Goal: Task Accomplishment & Management: Use online tool/utility

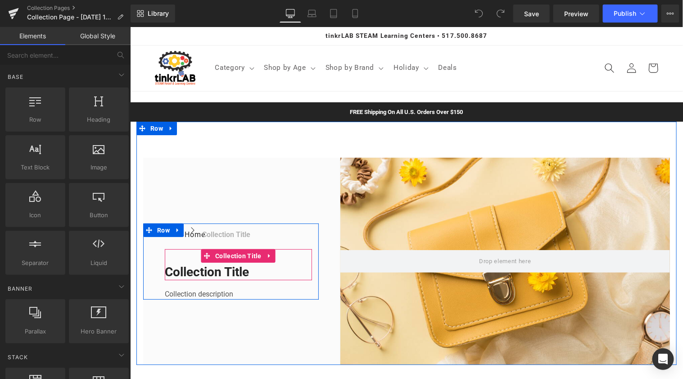
click at [215, 269] on h1 "Collection title" at bounding box center [237, 271] width 147 height 16
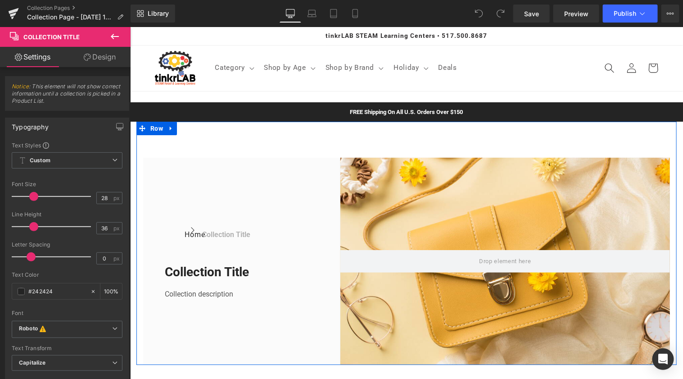
click at [232, 150] on div "Home Button Icon Collection title Collection Title Icon List Row Collection tit…" at bounding box center [406, 242] width 540 height 243
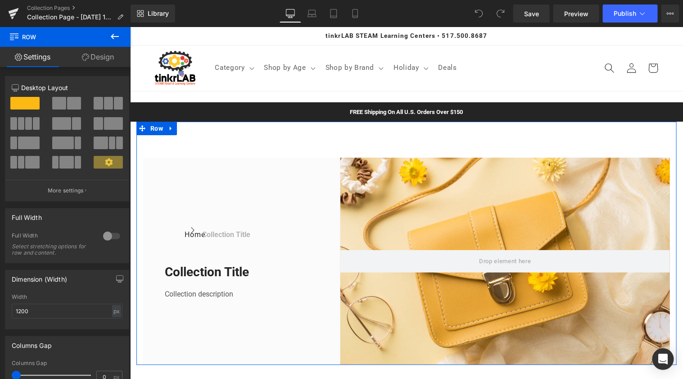
drag, startPoint x: 159, startPoint y: 131, endPoint x: 179, endPoint y: 131, distance: 20.3
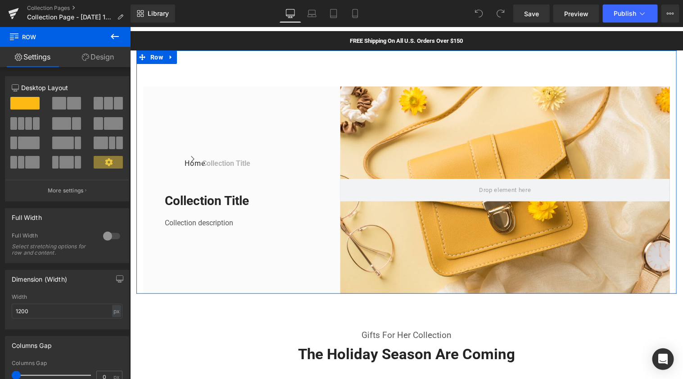
scroll to position [73, 0]
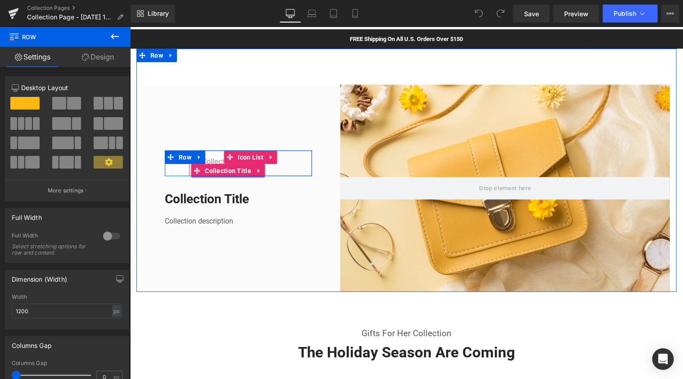
click at [217, 161] on h1 "Collection title" at bounding box center [226, 161] width 48 height 11
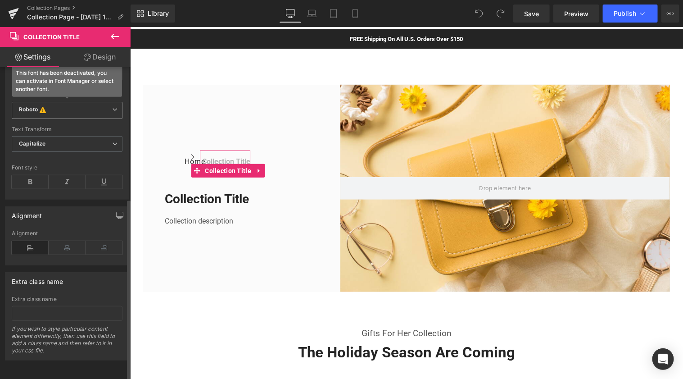
scroll to position [0, 0]
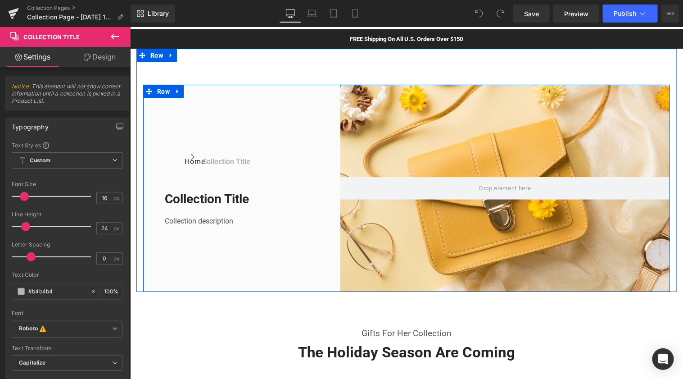
click at [253, 95] on div "Home Button Icon Collection title Collection Title Icon List Row Collection tit…" at bounding box center [231, 187] width 176 height 207
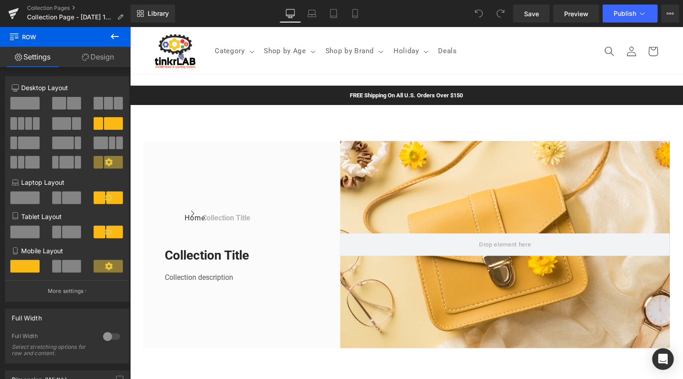
scroll to position [14, 0]
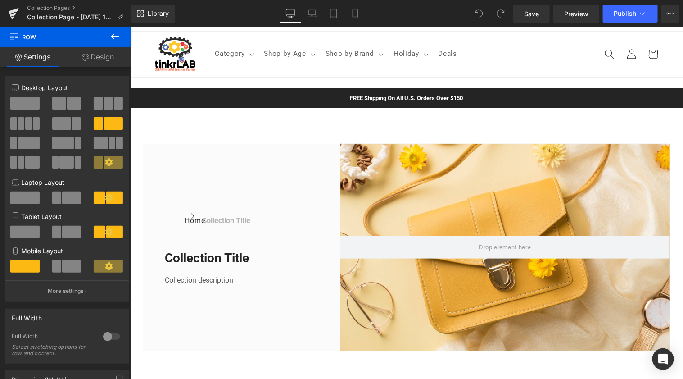
click at [310, 212] on div "Home Button Icon Collection title Collection Title Icon List Row" at bounding box center [237, 222] width 147 height 26
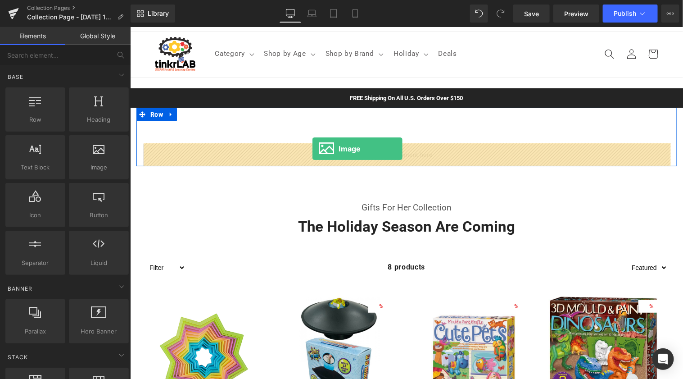
drag, startPoint x: 235, startPoint y: 179, endPoint x: 312, endPoint y: 148, distance: 83.1
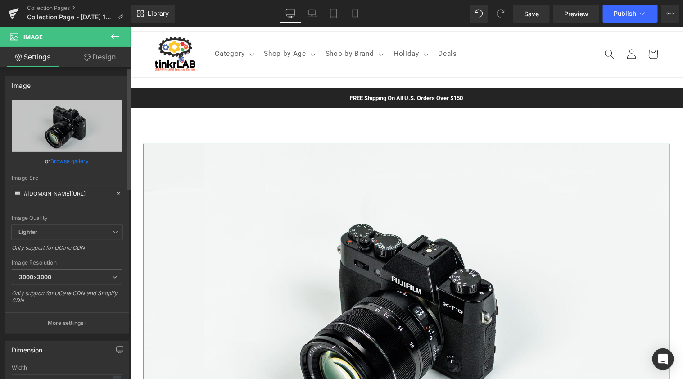
click at [70, 159] on link "Browse gallery" at bounding box center [70, 161] width 38 height 16
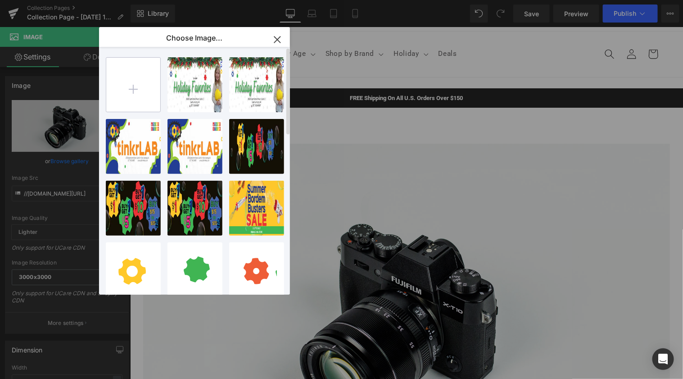
click at [122, 87] on input "file" at bounding box center [133, 85] width 54 height 54
click at [135, 86] on input "file" at bounding box center [133, 85] width 54 height 54
type input "C:\fakepath\517 Laser Logo (1).png"
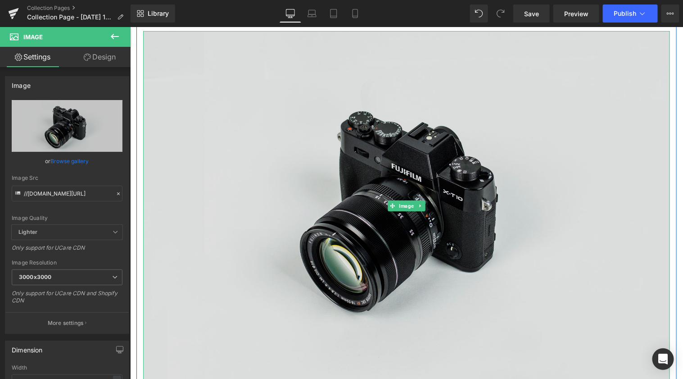
scroll to position [139, 0]
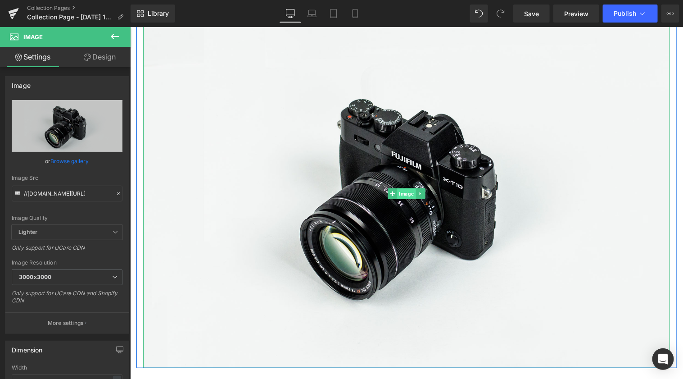
click at [399, 194] on span "Image" at bounding box center [406, 193] width 18 height 11
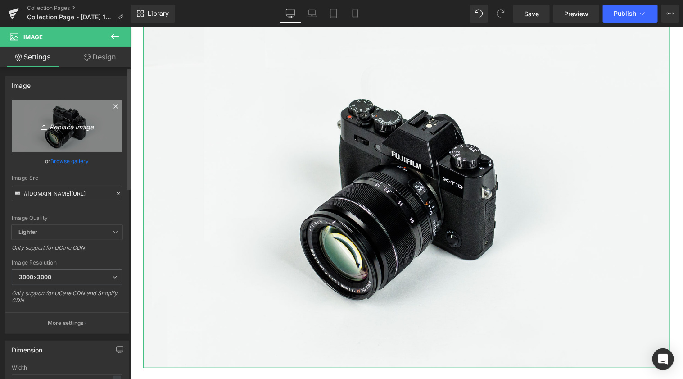
click at [66, 134] on link "Replace Image" at bounding box center [67, 126] width 111 height 52
type input "C:\fakepath\517 Laser Logo (1).png"
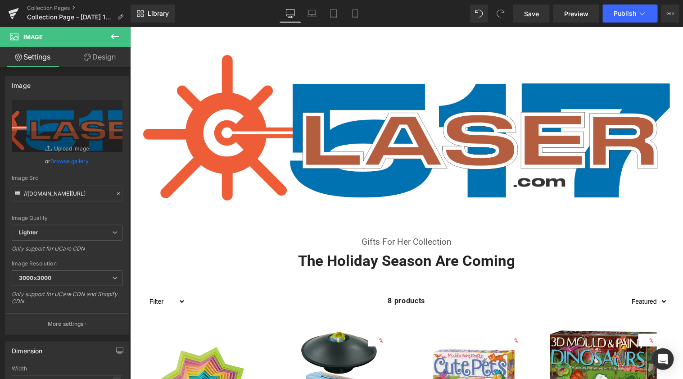
scroll to position [109, 0]
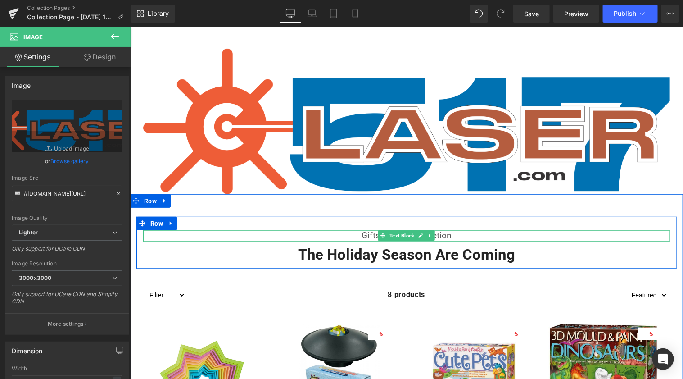
click at [459, 235] on p "Gifts For Her Collection" at bounding box center [406, 235] width 527 height 11
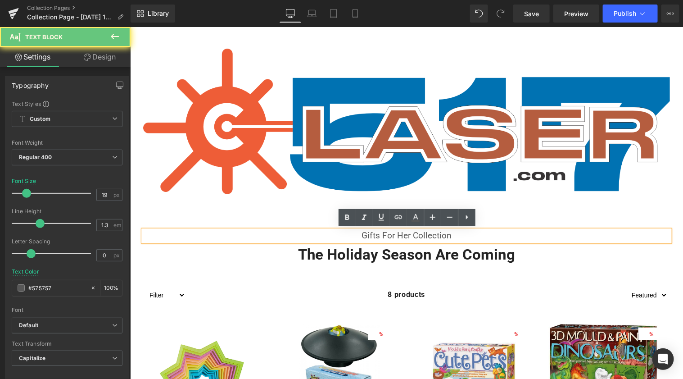
click at [459, 235] on p "Gifts For Her Collection" at bounding box center [406, 235] width 527 height 11
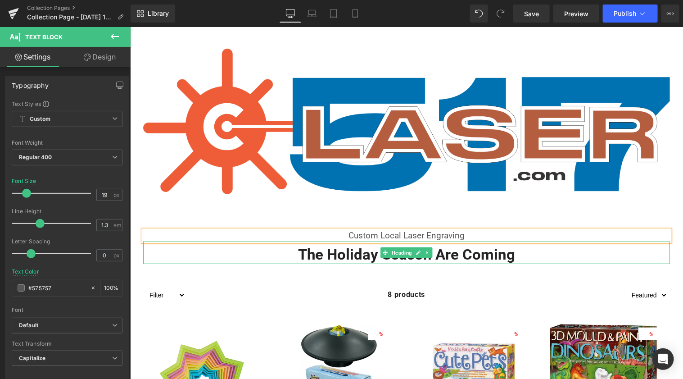
click at [504, 252] on h2 "The Holiday Season Are Coming" at bounding box center [406, 254] width 527 height 19
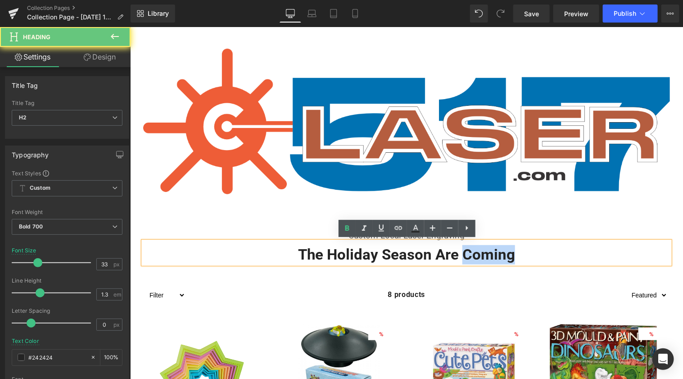
click at [504, 252] on h2 "The Holiday Season Are Coming" at bounding box center [406, 254] width 527 height 19
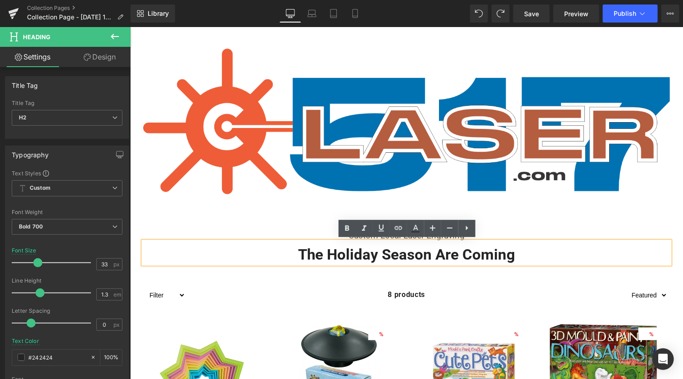
click at [472, 252] on h2 "The Holiday Season Are Coming" at bounding box center [406, 254] width 527 height 19
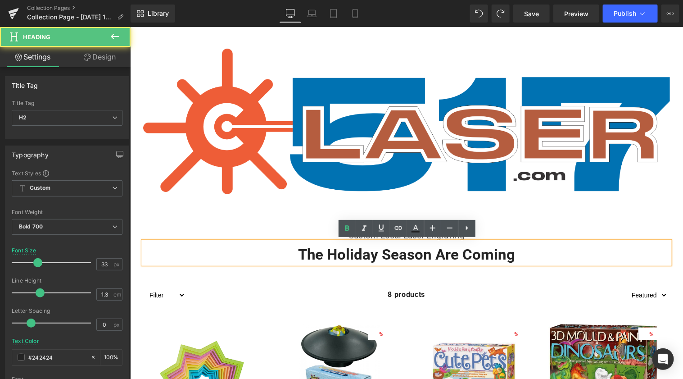
click at [472, 252] on h2 "The Holiday Season Are Coming" at bounding box center [406, 254] width 527 height 19
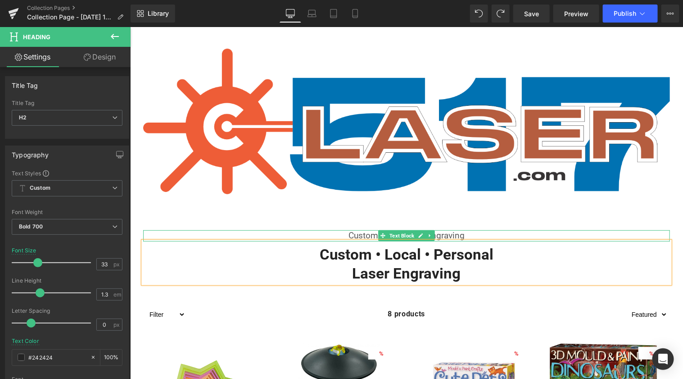
click at [454, 236] on p "Custom Local Laser Engraving" at bounding box center [406, 235] width 527 height 11
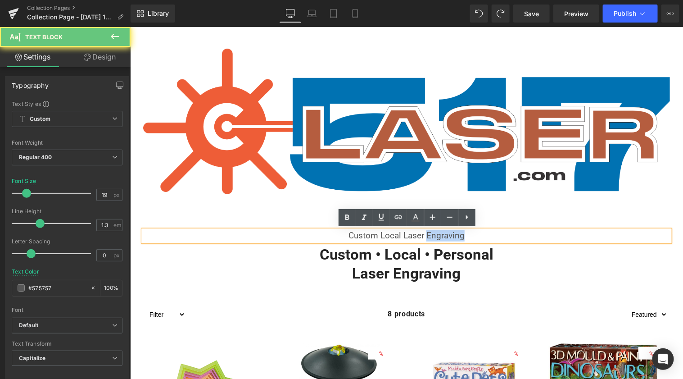
click at [454, 236] on p "Custom Local Laser Engraving" at bounding box center [406, 235] width 527 height 11
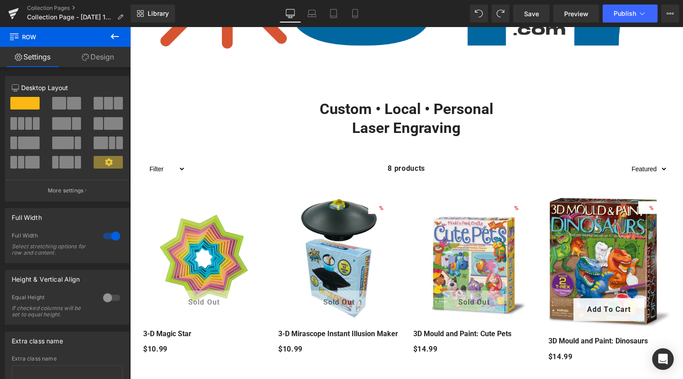
scroll to position [321, 0]
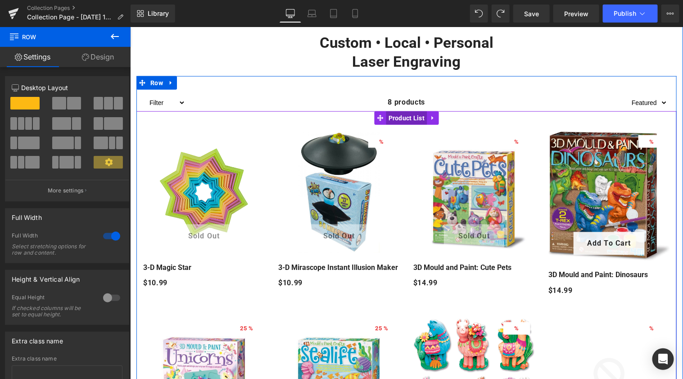
click at [412, 119] on span "Product List" at bounding box center [406, 118] width 41 height 14
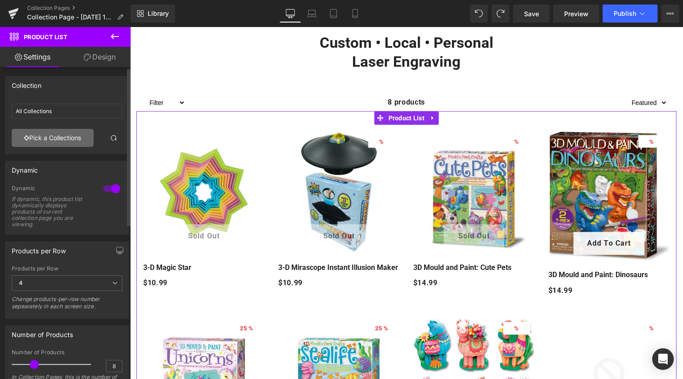
click at [72, 134] on link "Pick a Collections" at bounding box center [53, 138] width 82 height 18
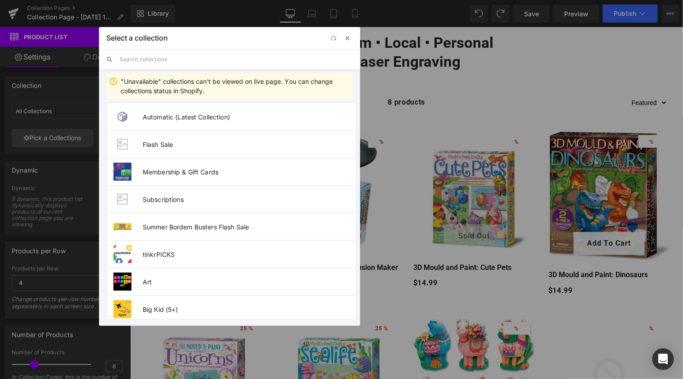
click at [350, 39] on span "button" at bounding box center [347, 38] width 7 height 7
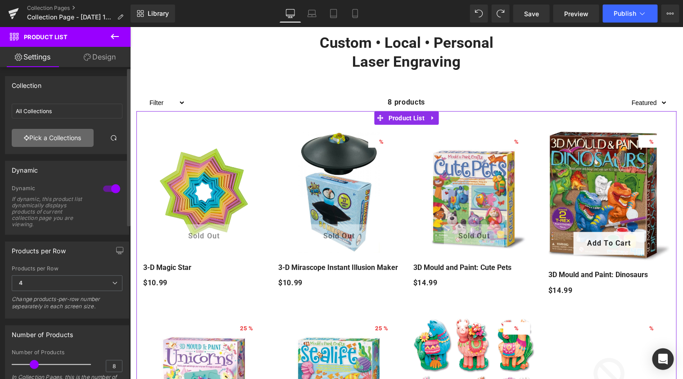
click at [63, 140] on link "Pick a Collections" at bounding box center [53, 138] width 82 height 18
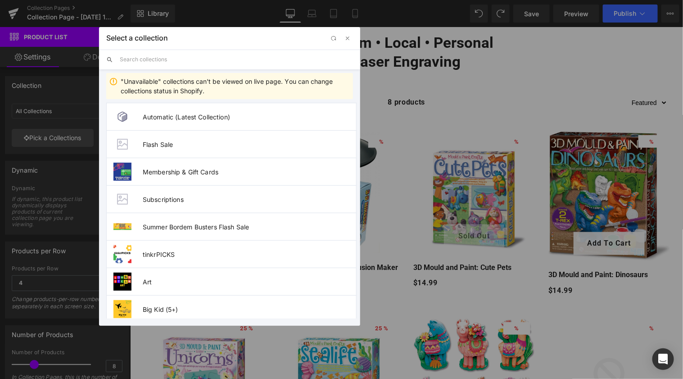
click at [254, 64] on input "text" at bounding box center [236, 60] width 233 height 20
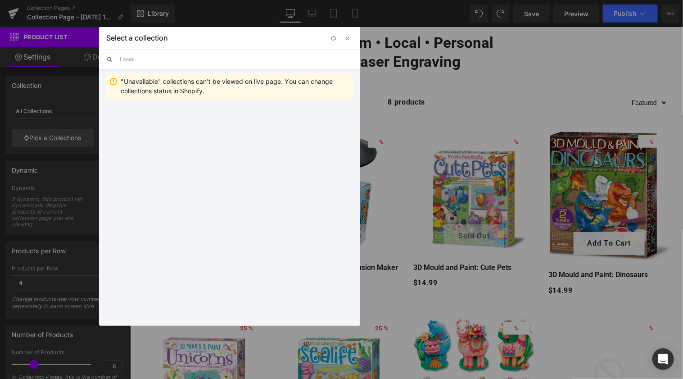
type input "Laser g"
click at [346, 37] on span "button" at bounding box center [347, 38] width 7 height 7
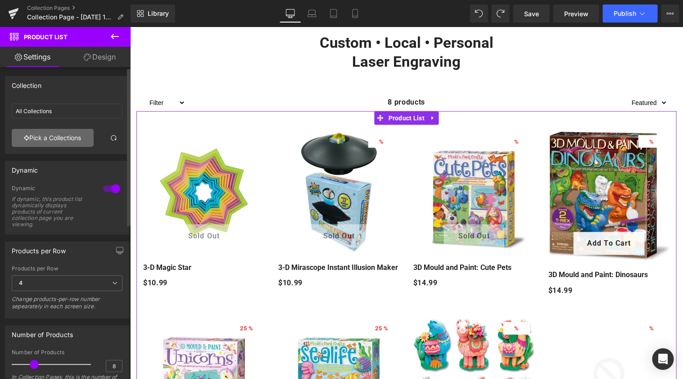
click at [48, 140] on link "Pick a Collections" at bounding box center [53, 138] width 82 height 18
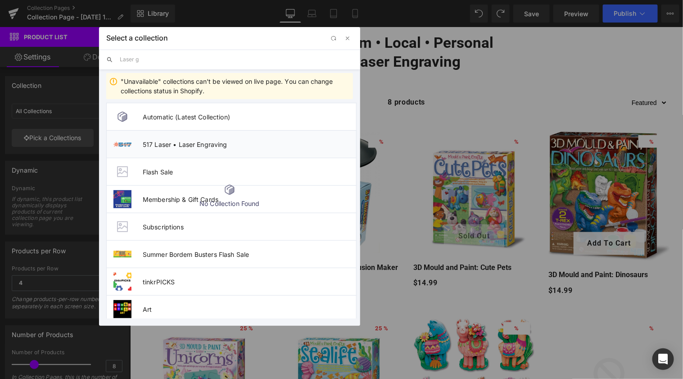
click at [173, 144] on span "517 Laser • Laser Engraving" at bounding box center [249, 145] width 213 height 8
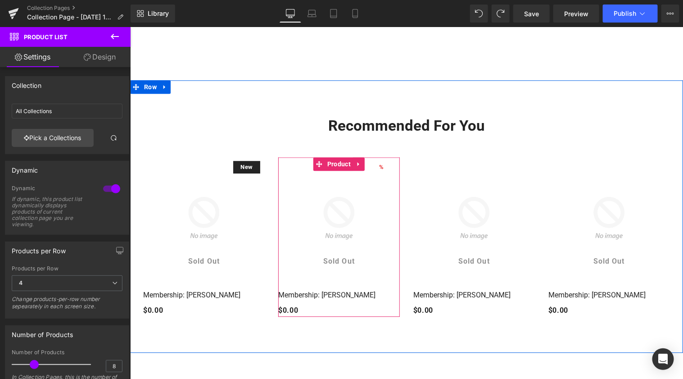
scroll to position [881, 0]
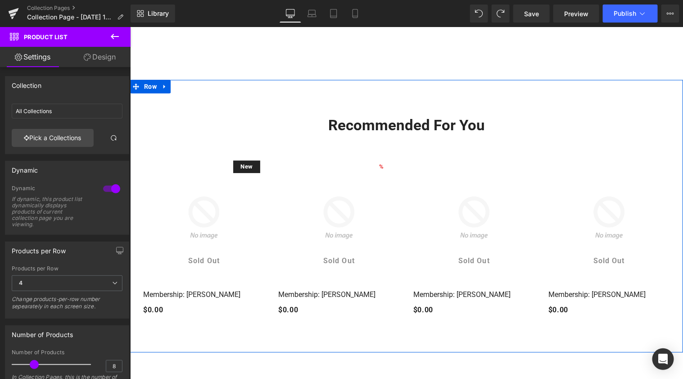
click at [279, 100] on div "Recommended For You Heading Row New (P) Image Sold Out (P) Cart Button Row Memb…" at bounding box center [406, 215] width 553 height 272
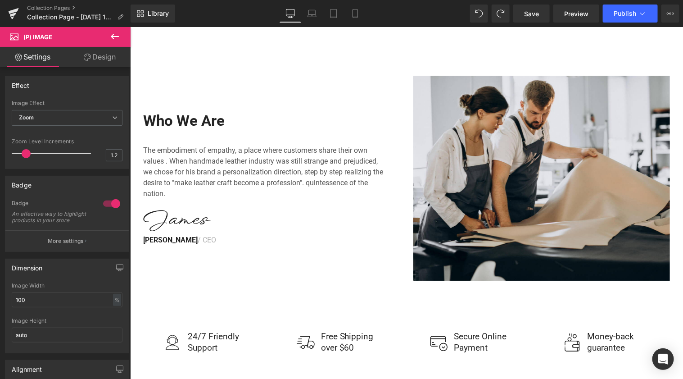
scroll to position [1175, 0]
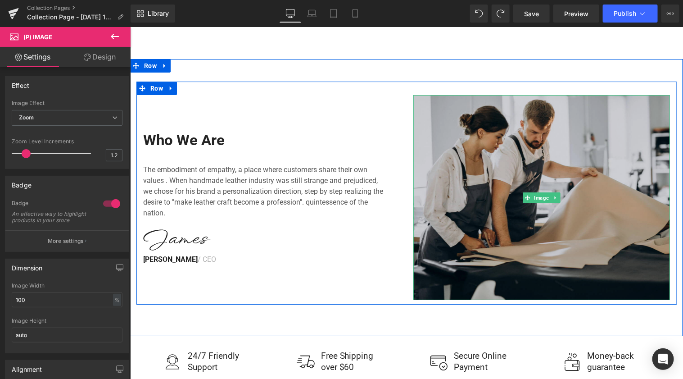
click at [493, 172] on img at bounding box center [541, 197] width 257 height 205
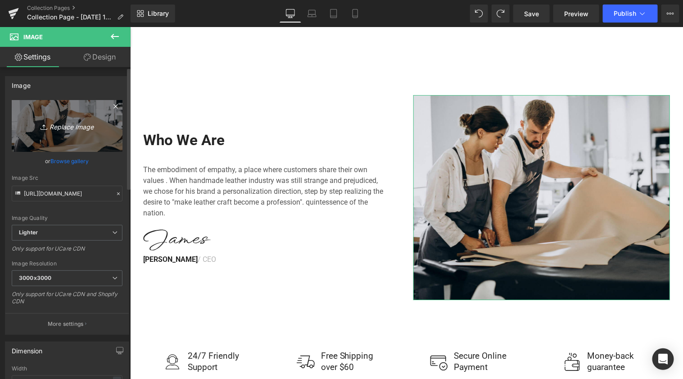
click at [69, 127] on icon "Replace Image" at bounding box center [67, 125] width 72 height 11
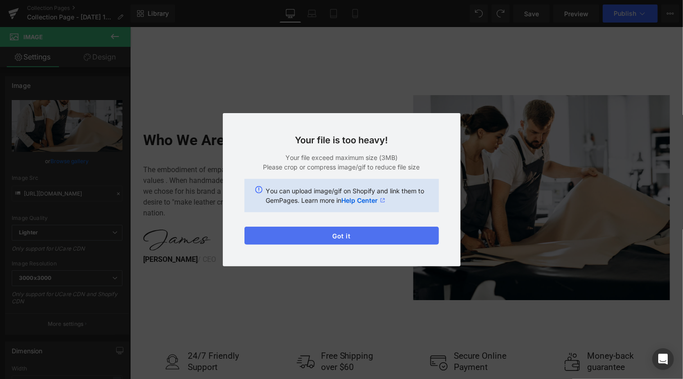
click at [347, 236] on button "Got it" at bounding box center [342, 236] width 195 height 18
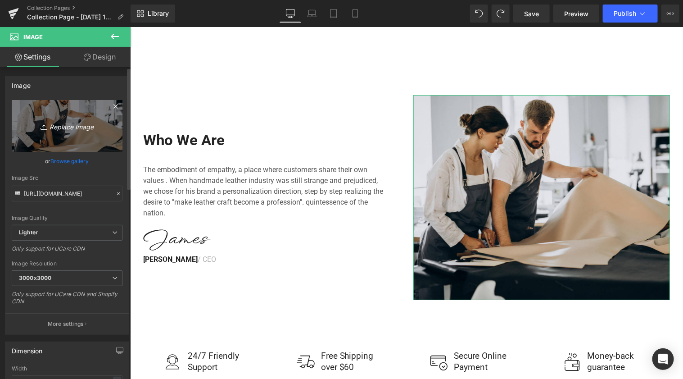
click at [65, 135] on link "Replace Image" at bounding box center [67, 126] width 111 height 52
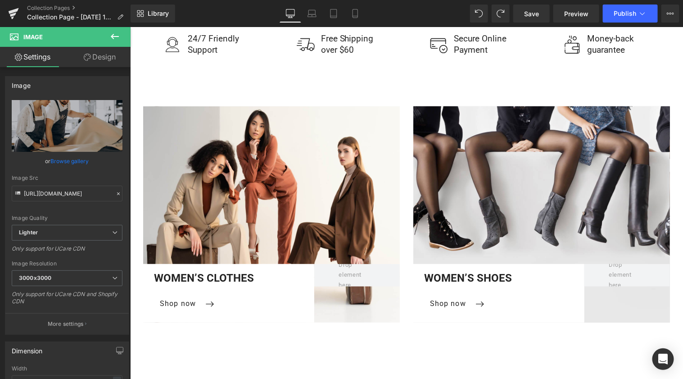
scroll to position [1446, 0]
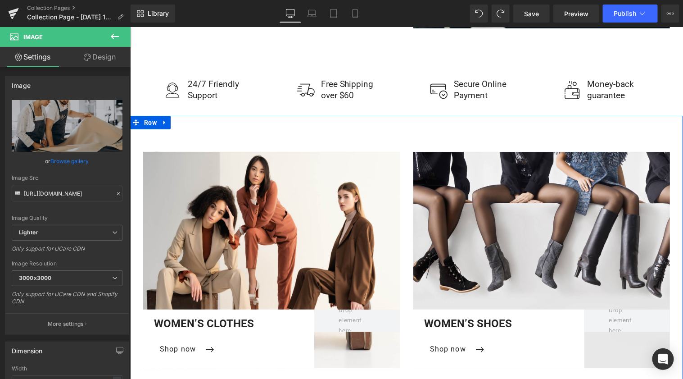
click at [463, 130] on div "Women’S Clothes Text Block Shop now Button Row Row Hero Banner Women’S Shoes Te…" at bounding box center [406, 259] width 553 height 289
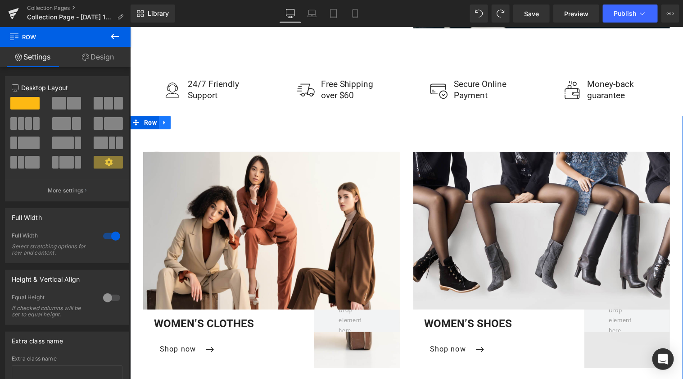
click at [164, 123] on icon at bounding box center [164, 122] width 2 height 4
click at [188, 123] on icon at bounding box center [188, 122] width 6 height 6
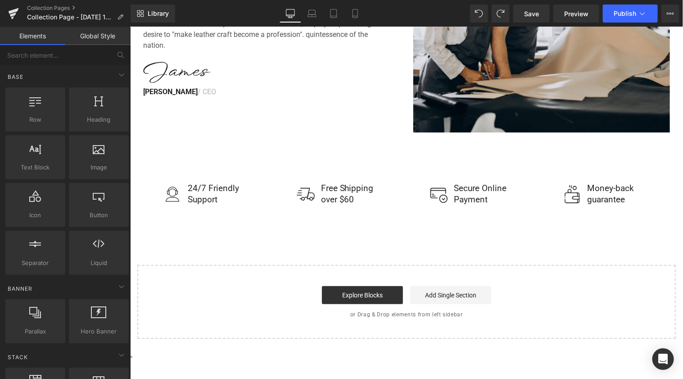
scroll to position [1340, 0]
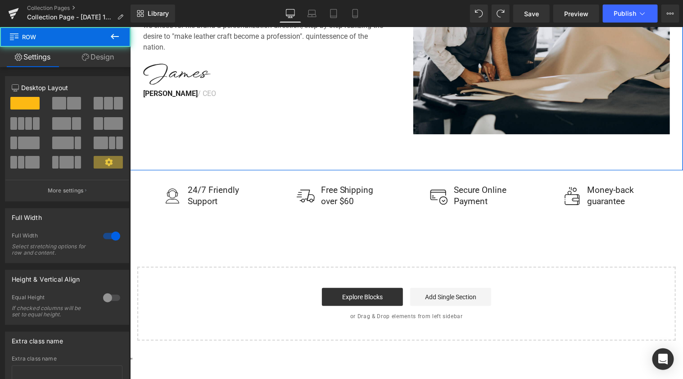
click at [237, 162] on div "Who We Are Heading The embodiment of empathy, a place where customers share the…" at bounding box center [406, 31] width 553 height 277
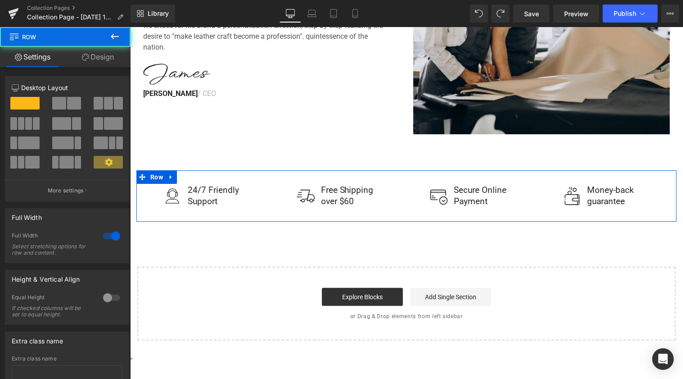
click at [231, 174] on div "Image 24/7 Friendly Support Text Block Row Image Free Shipping over $60 Text Bl…" at bounding box center [406, 195] width 540 height 51
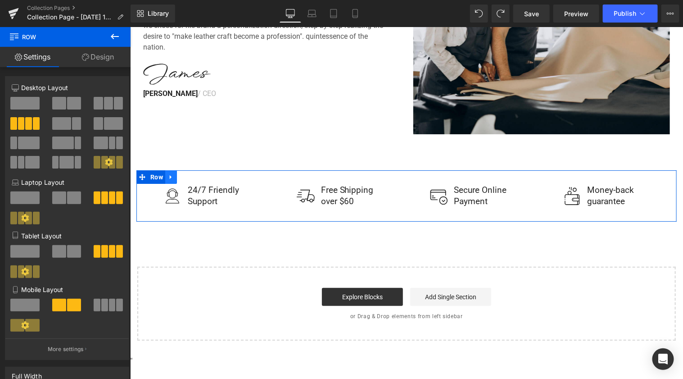
click at [172, 174] on icon at bounding box center [171, 176] width 6 height 7
click at [197, 179] on icon at bounding box center [194, 176] width 6 height 6
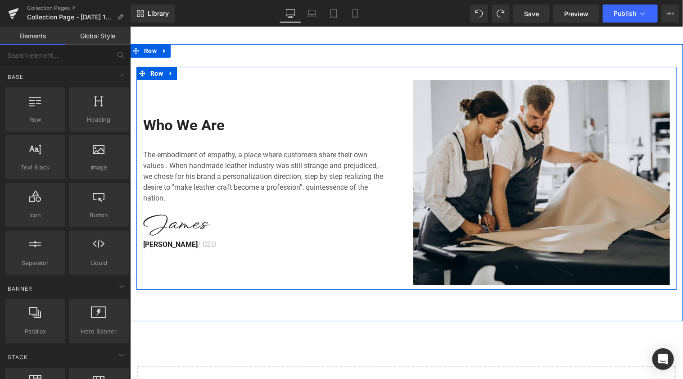
scroll to position [1185, 0]
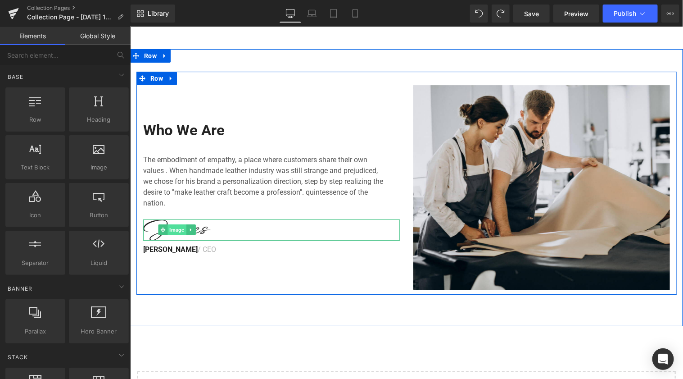
click at [176, 228] on span "Image" at bounding box center [176, 229] width 18 height 11
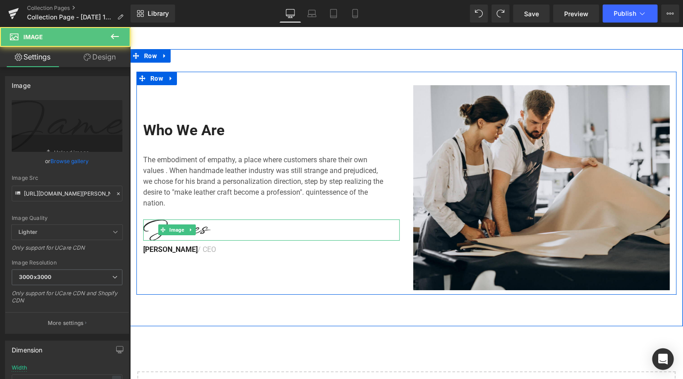
click at [216, 232] on div at bounding box center [271, 229] width 257 height 21
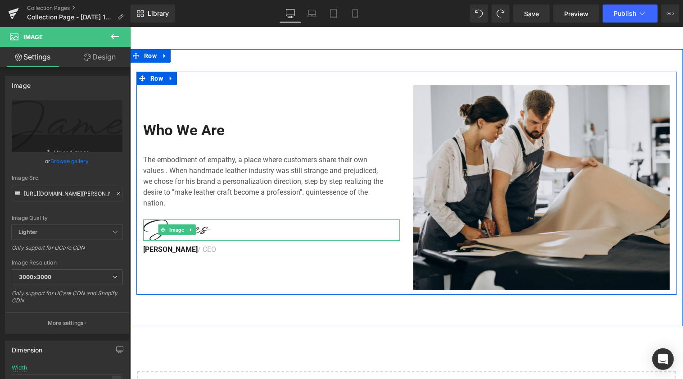
click at [216, 232] on div at bounding box center [271, 229] width 257 height 21
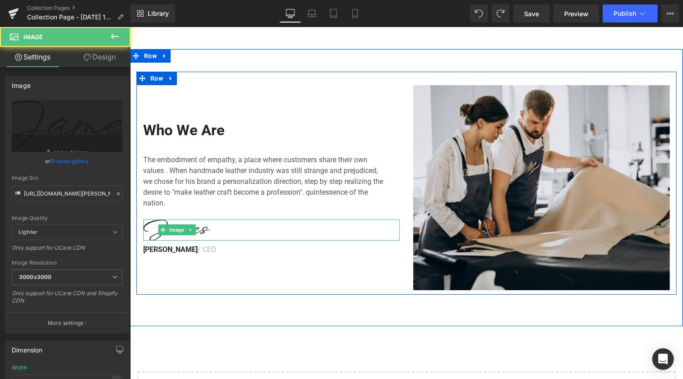
click at [216, 232] on div at bounding box center [271, 229] width 257 height 21
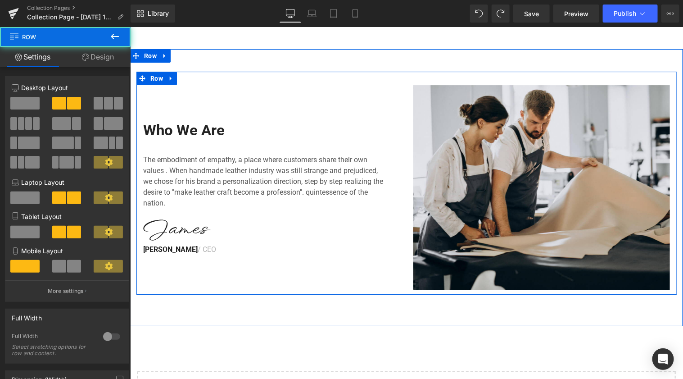
click at [208, 265] on div "Who We Are Heading The embodiment of empathy, a place where customers share the…" at bounding box center [271, 187] width 270 height 205
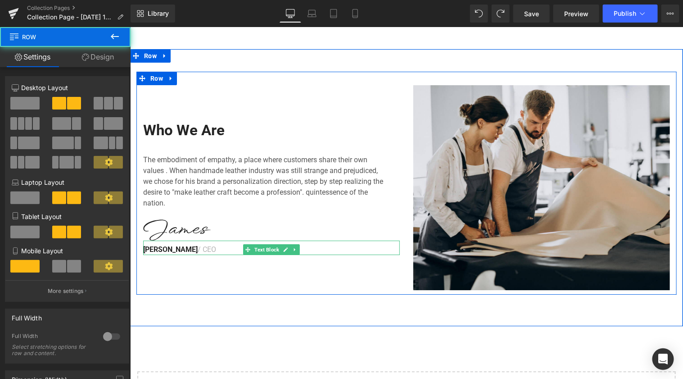
click at [167, 249] on span "[PERSON_NAME]" at bounding box center [170, 249] width 54 height 9
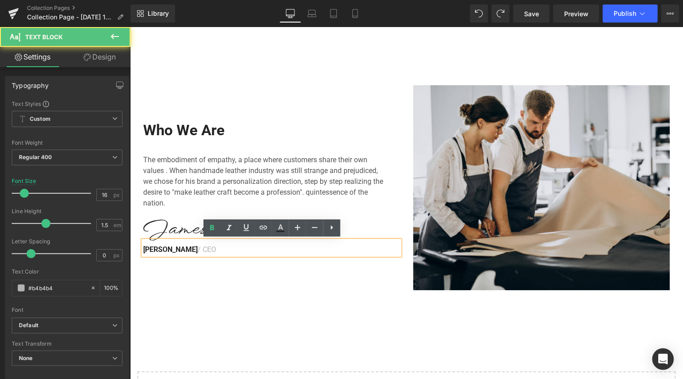
click at [167, 249] on span "[PERSON_NAME]" at bounding box center [170, 249] width 54 height 9
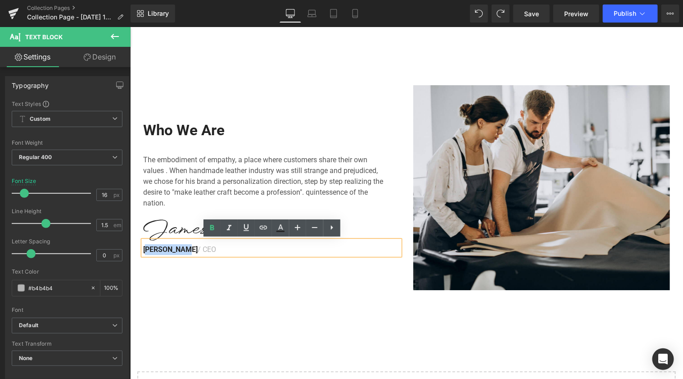
drag, startPoint x: 186, startPoint y: 249, endPoint x: 145, endPoint y: 249, distance: 40.5
click at [145, 249] on span "[PERSON_NAME]" at bounding box center [170, 249] width 54 height 9
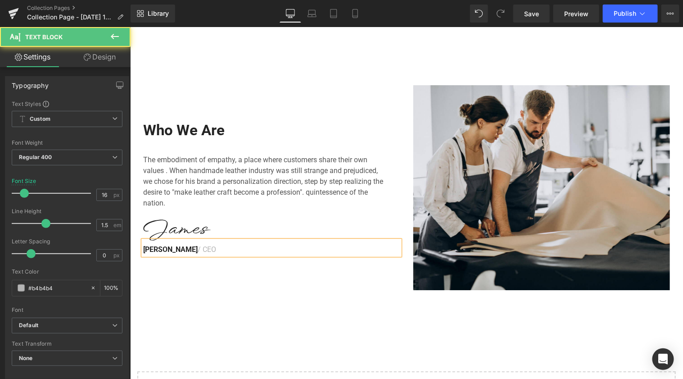
click at [207, 254] on div "Ken Adair / CEO" at bounding box center [271, 247] width 257 height 14
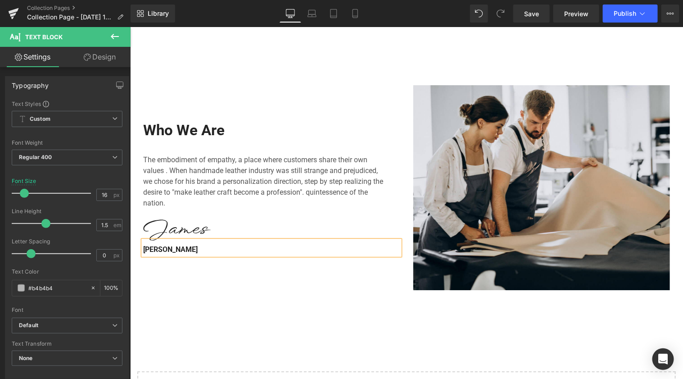
click at [228, 296] on div "Who We Are Heading The embodiment of empathy, a place where customers share the…" at bounding box center [406, 187] width 553 height 277
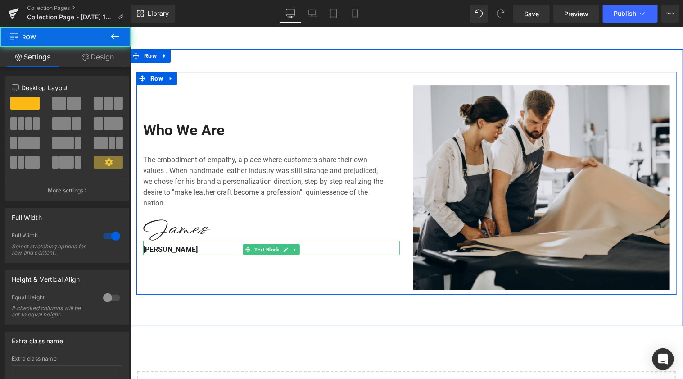
click at [172, 248] on b "[PERSON_NAME]" at bounding box center [170, 249] width 54 height 9
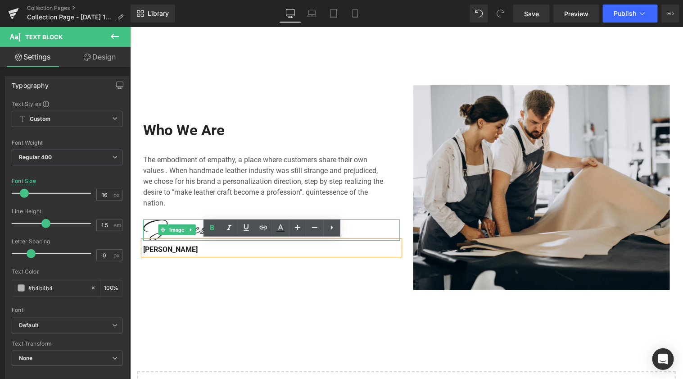
click at [168, 224] on span "Image" at bounding box center [176, 229] width 18 height 11
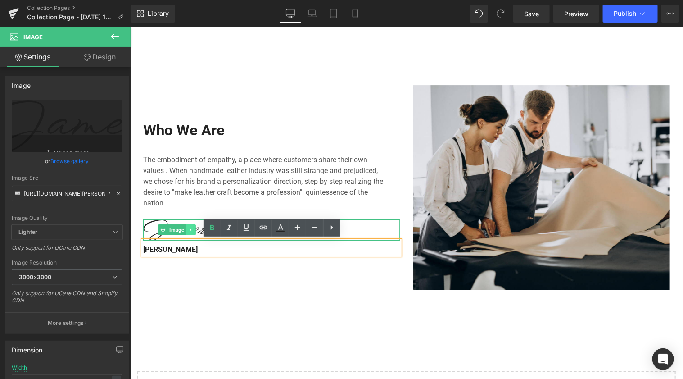
click at [193, 230] on link at bounding box center [190, 229] width 9 height 11
click at [196, 229] on icon at bounding box center [195, 229] width 5 height 5
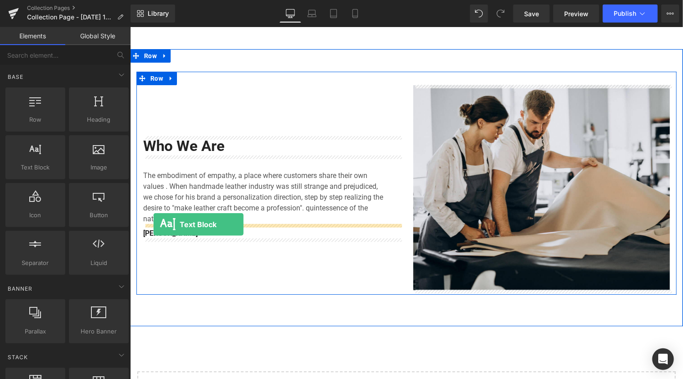
drag, startPoint x: 170, startPoint y: 194, endPoint x: 153, endPoint y: 224, distance: 34.3
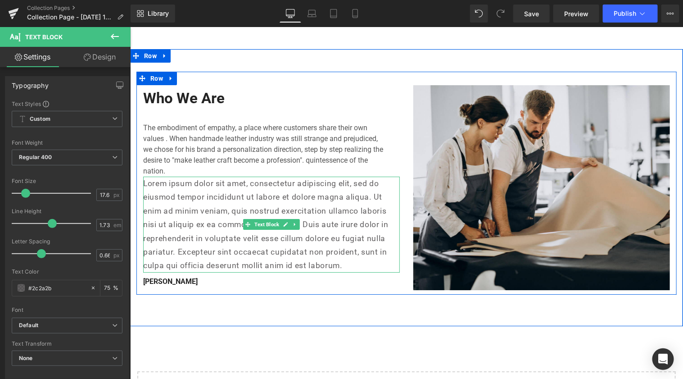
click at [208, 241] on p "Lorem ipsum dolor sit amet, consectetur adipiscing elit, sed do eiusmod tempor …" at bounding box center [271, 224] width 257 height 96
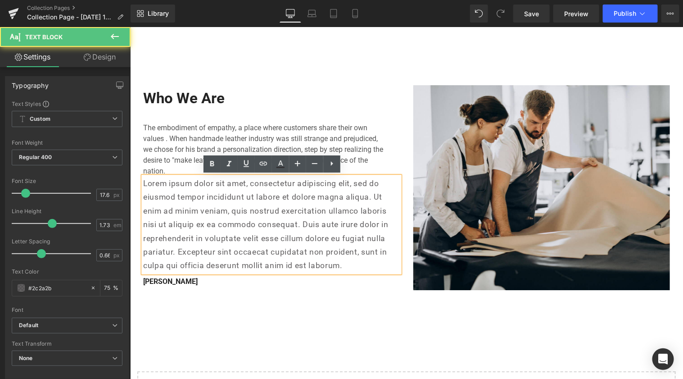
click at [208, 241] on p "Lorem ipsum dolor sit amet, consectetur adipiscing elit, sed do eiusmod tempor …" at bounding box center [271, 224] width 257 height 96
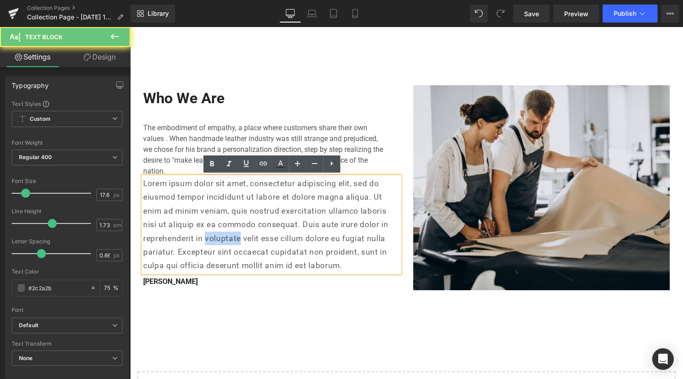
click at [208, 241] on p "Lorem ipsum dolor sit amet, consectetur adipiscing elit, sed do eiusmod tempor …" at bounding box center [271, 224] width 257 height 96
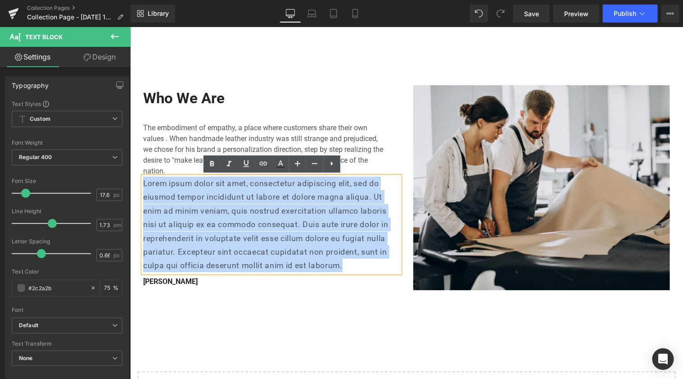
scroll to position [1226, 0]
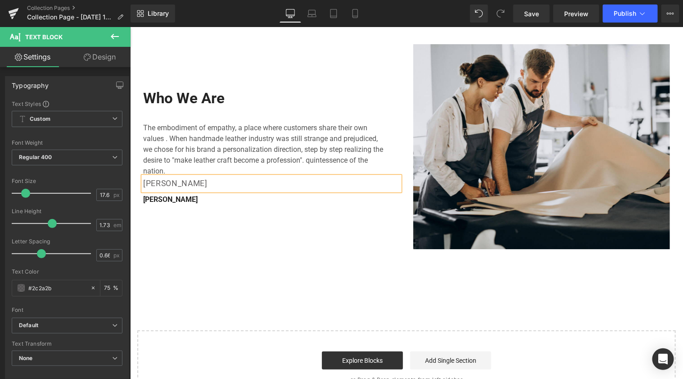
click at [178, 186] on p "[PERSON_NAME]" at bounding box center [271, 183] width 257 height 14
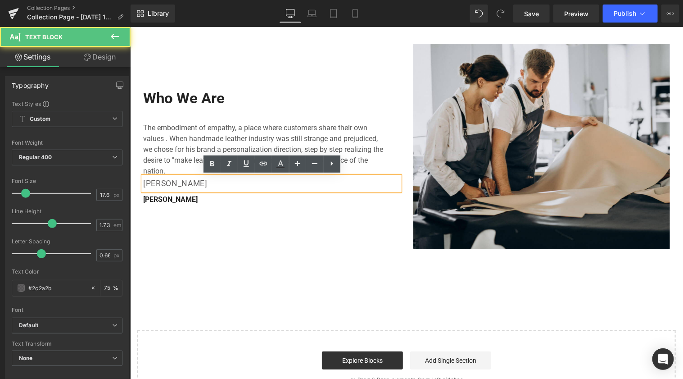
click at [178, 186] on p "[PERSON_NAME]" at bounding box center [271, 183] width 257 height 14
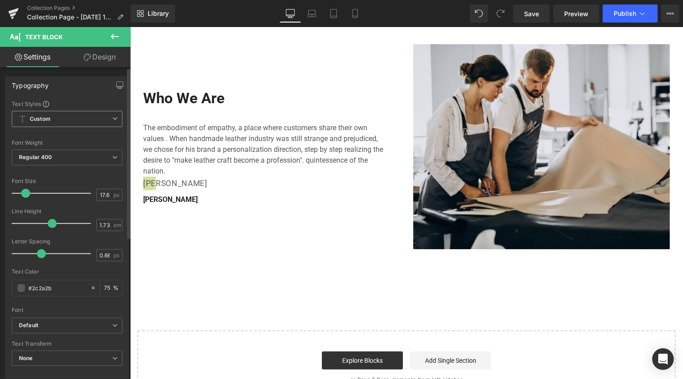
click at [75, 118] on span "Custom Setup Global Style" at bounding box center [67, 119] width 111 height 16
click at [64, 153] on div "Setup Global Style" at bounding box center [65, 155] width 107 height 21
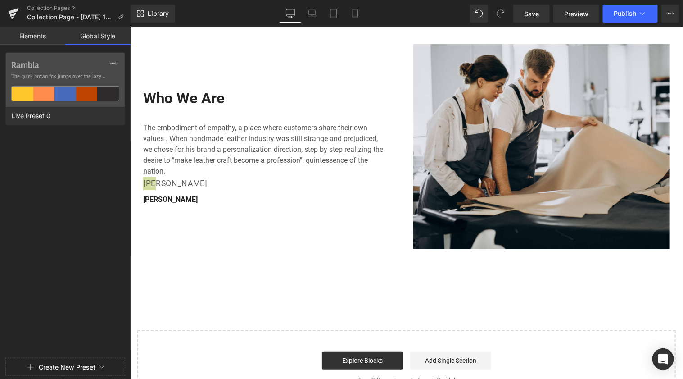
click at [37, 37] on link "Elements" at bounding box center [32, 36] width 65 height 18
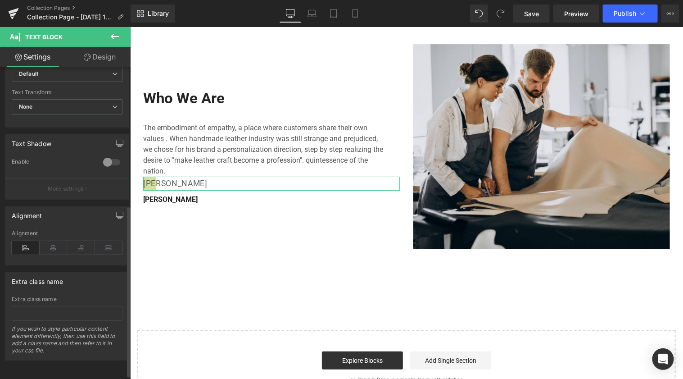
scroll to position [0, 0]
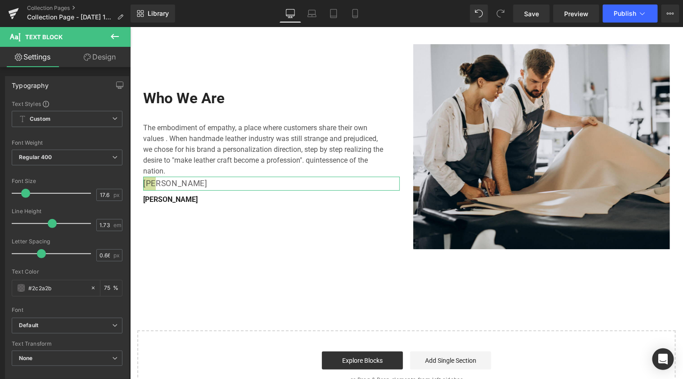
click at [96, 59] on link "Design" at bounding box center [99, 57] width 65 height 20
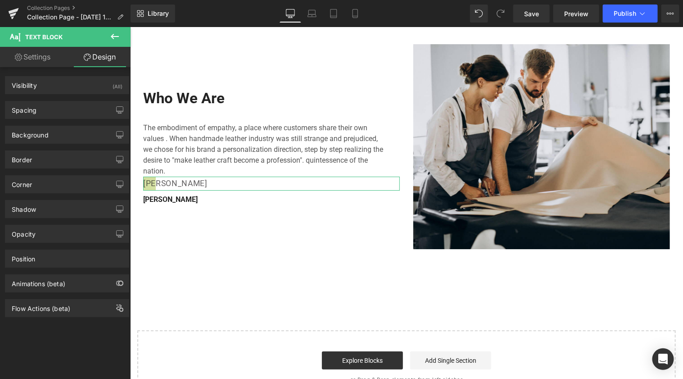
click at [38, 57] on link "Settings" at bounding box center [32, 57] width 65 height 20
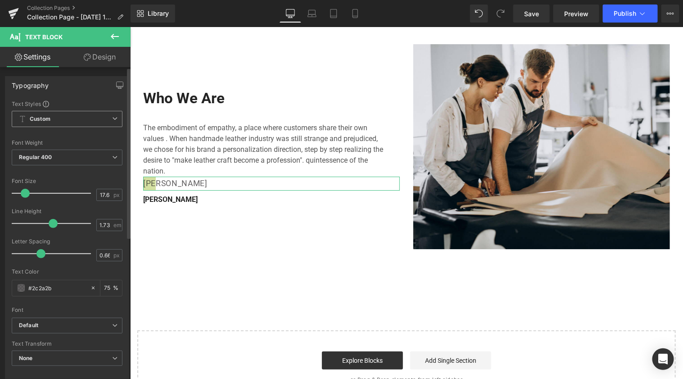
click at [28, 121] on span "Custom Setup Global Style" at bounding box center [67, 119] width 111 height 16
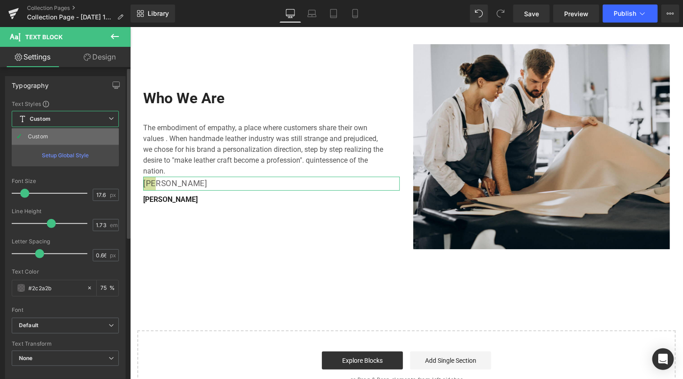
click at [25, 141] on li "Custom" at bounding box center [65, 136] width 107 height 16
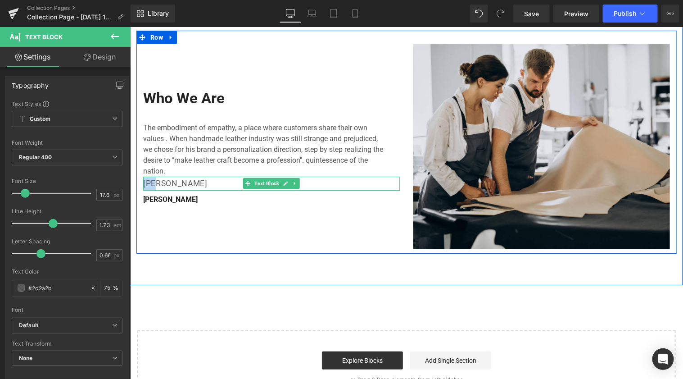
click at [159, 182] on p "[PERSON_NAME]" at bounding box center [271, 183] width 257 height 14
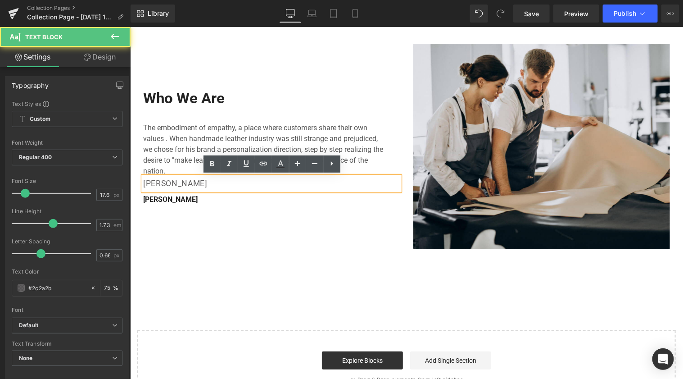
click at [159, 182] on p "[PERSON_NAME]" at bounding box center [271, 183] width 257 height 14
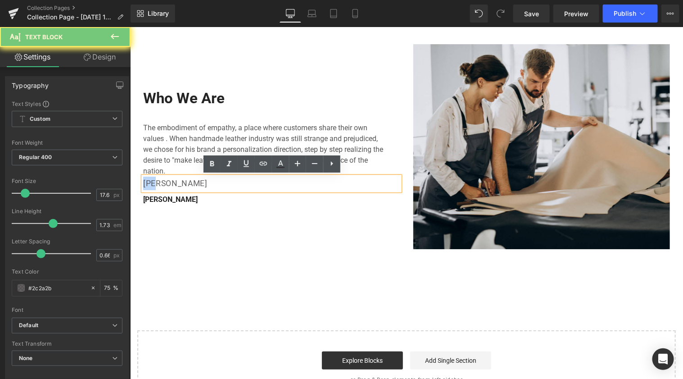
click at [159, 182] on p "[PERSON_NAME]" at bounding box center [271, 183] width 257 height 14
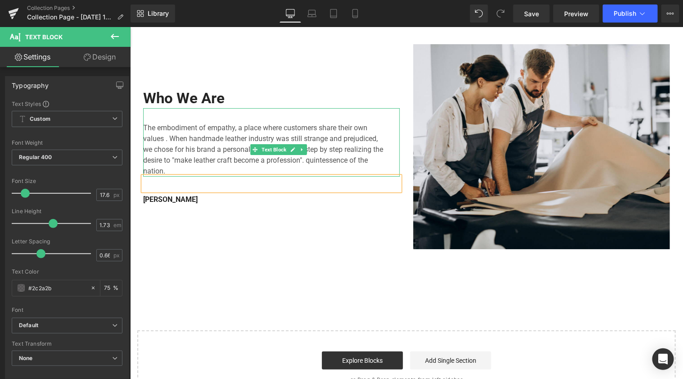
click at [240, 158] on p "The embodiment of empathy, a place where customers share their own values ​. Wh…" at bounding box center [264, 149] width 242 height 54
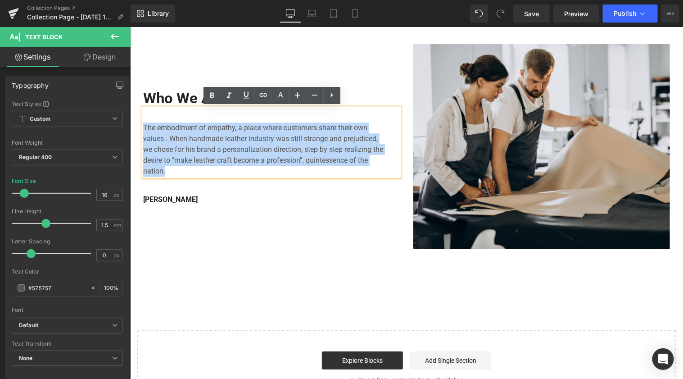
drag, startPoint x: 171, startPoint y: 173, endPoint x: 139, endPoint y: 122, distance: 60.9
click at [139, 122] on div "Who We Are Heading The embodiment of empathy, a place where customers share the…" at bounding box center [271, 146] width 270 height 205
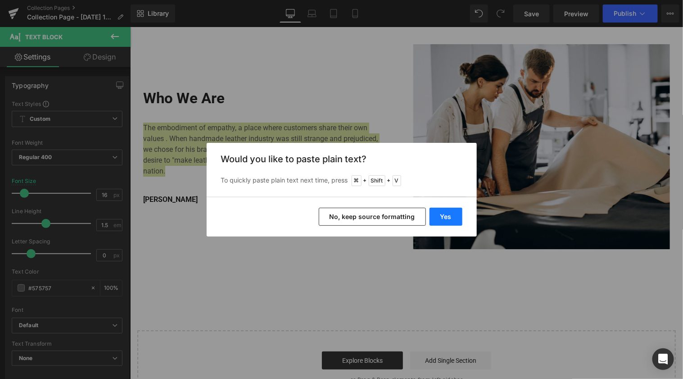
click at [446, 218] on button "Yes" at bounding box center [446, 217] width 33 height 18
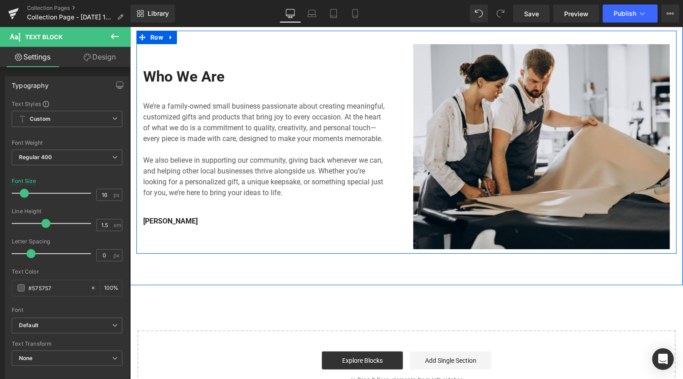
click at [213, 234] on div "Who We Are Heading We’re a family-owned small business passionate about creatin…" at bounding box center [271, 146] width 270 height 205
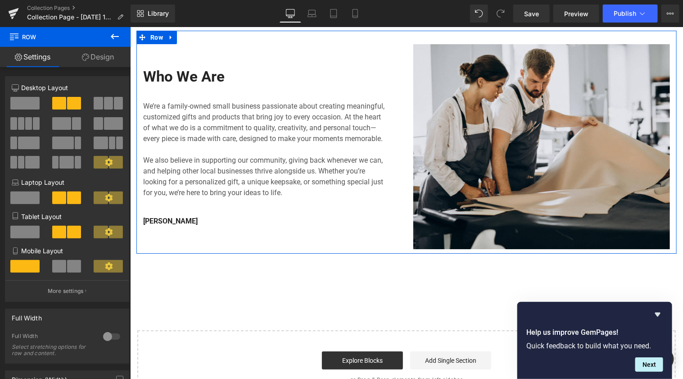
click at [98, 63] on link "Design" at bounding box center [97, 57] width 65 height 20
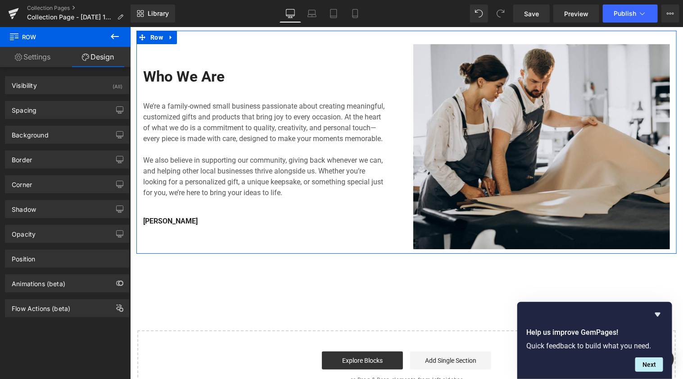
click at [31, 55] on link "Settings" at bounding box center [32, 57] width 65 height 20
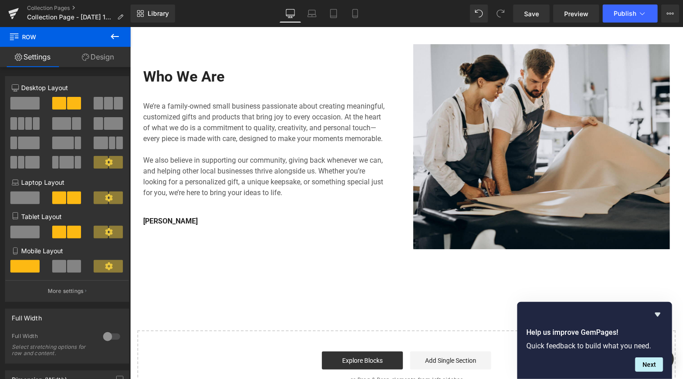
click at [114, 41] on icon at bounding box center [114, 36] width 11 height 11
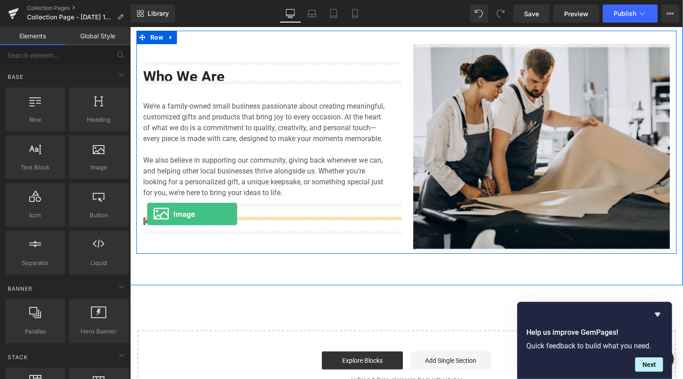
drag, startPoint x: 236, startPoint y: 192, endPoint x: 146, endPoint y: 213, distance: 92.1
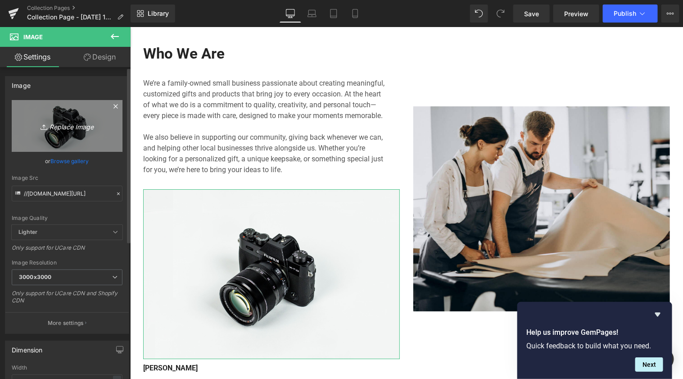
click at [64, 121] on icon "Replace Image" at bounding box center [67, 125] width 72 height 11
type input "C:\fakepath\[PERSON_NAME].png"
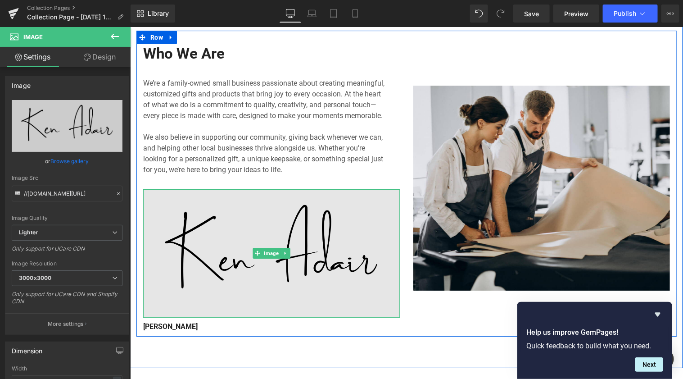
click at [365, 299] on img at bounding box center [271, 253] width 257 height 128
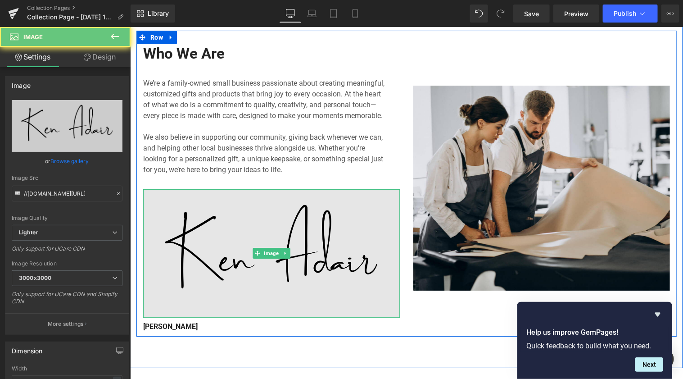
click at [393, 317] on img at bounding box center [271, 253] width 257 height 128
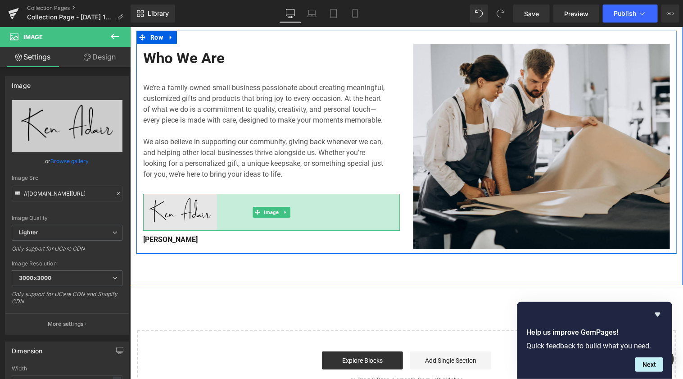
drag, startPoint x: 399, startPoint y: 324, endPoint x: 216, endPoint y: 215, distance: 212.6
click at [217, 215] on div "406px" at bounding box center [308, 211] width 183 height 37
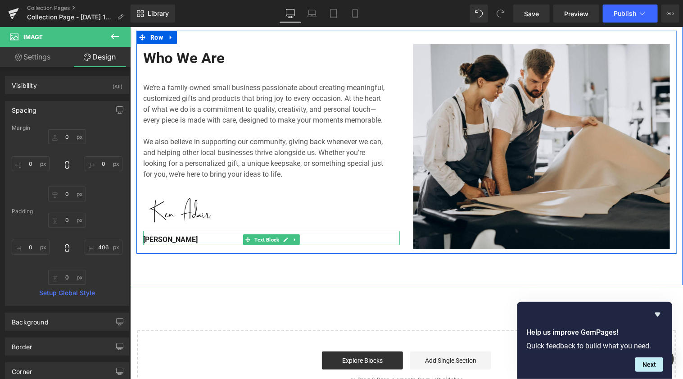
click at [159, 243] on b "[PERSON_NAME]" at bounding box center [170, 239] width 54 height 9
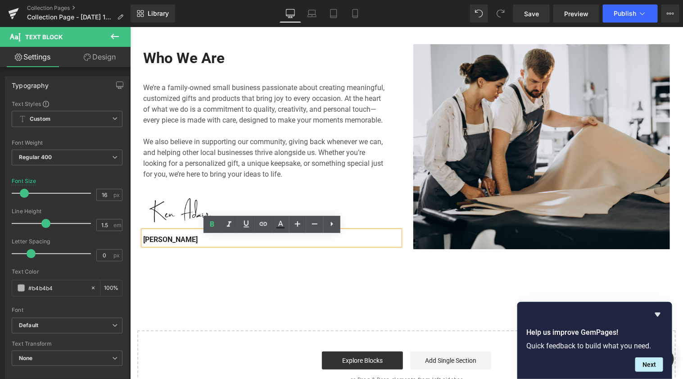
click at [183, 245] on p "[PERSON_NAME]" at bounding box center [271, 239] width 257 height 11
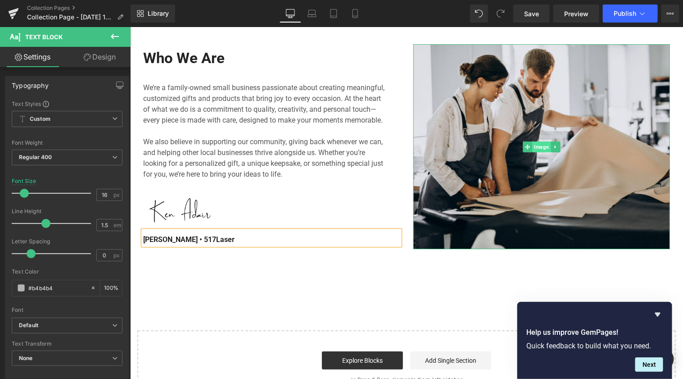
click at [532, 149] on span "Image" at bounding box center [541, 146] width 18 height 11
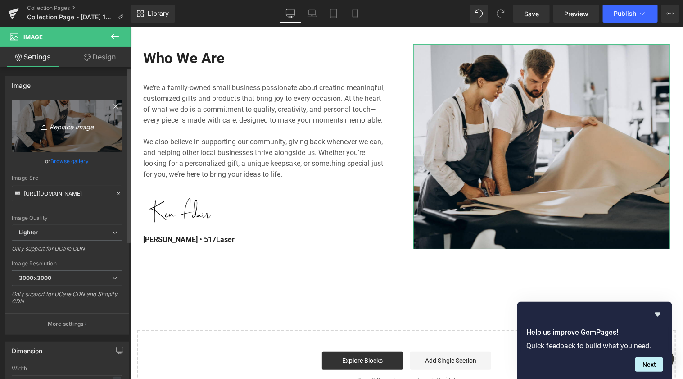
click at [73, 128] on icon "Replace Image" at bounding box center [67, 125] width 72 height 11
type input "C:\fakepath\Untitled design (10).png"
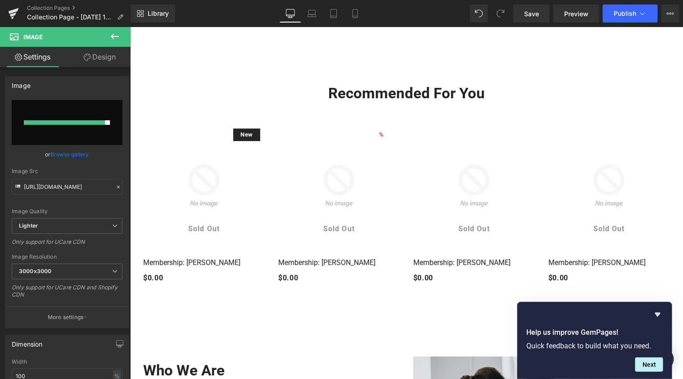
scroll to position [910, 0]
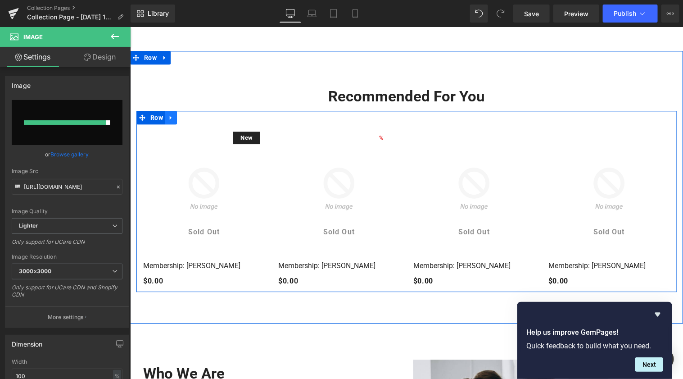
click at [173, 118] on icon at bounding box center [171, 116] width 6 height 7
click at [193, 117] on icon at bounding box center [194, 117] width 6 height 6
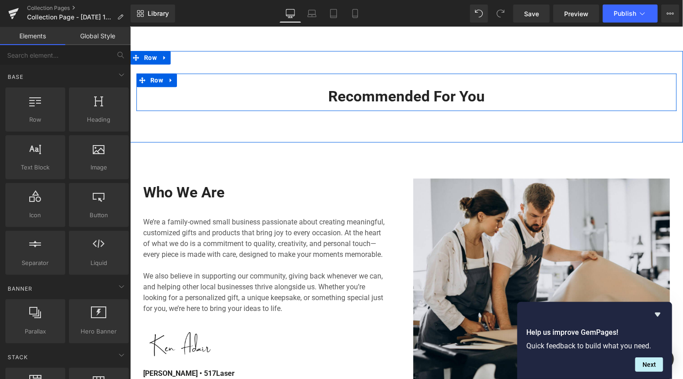
click at [426, 77] on div "Recommended For You Heading Row" at bounding box center [406, 91] width 540 height 37
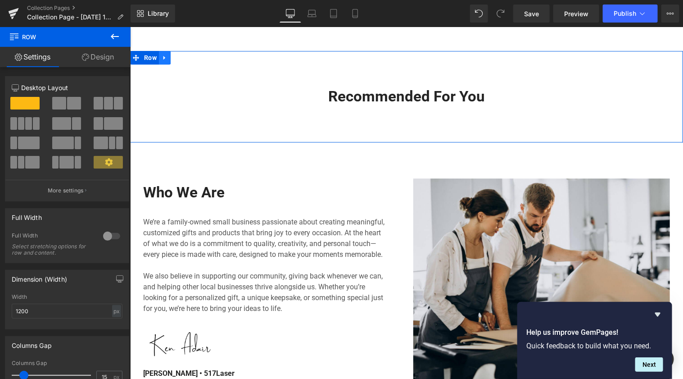
click at [168, 59] on icon at bounding box center [164, 57] width 6 height 7
click at [191, 55] on icon at bounding box center [188, 57] width 6 height 6
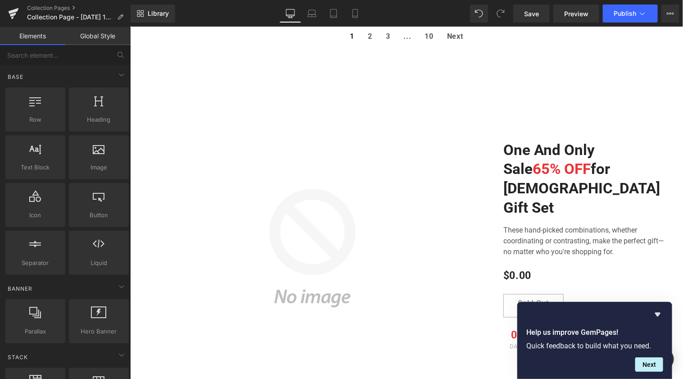
scroll to position [540, 0]
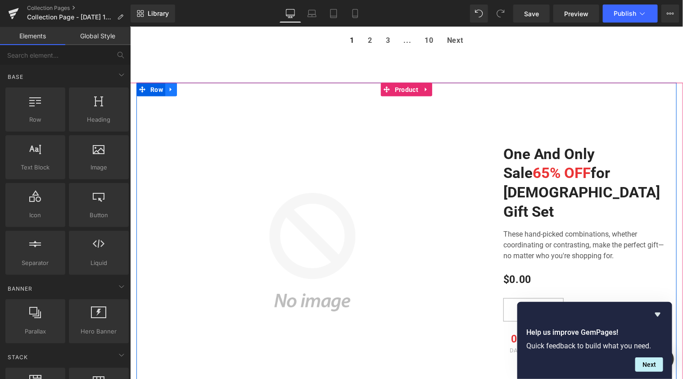
click at [176, 89] on link at bounding box center [171, 89] width 12 height 14
click at [196, 91] on icon at bounding box center [194, 89] width 6 height 6
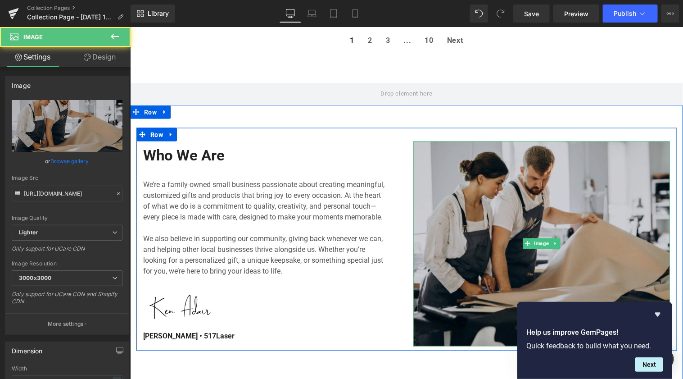
click at [478, 208] on img at bounding box center [541, 243] width 257 height 205
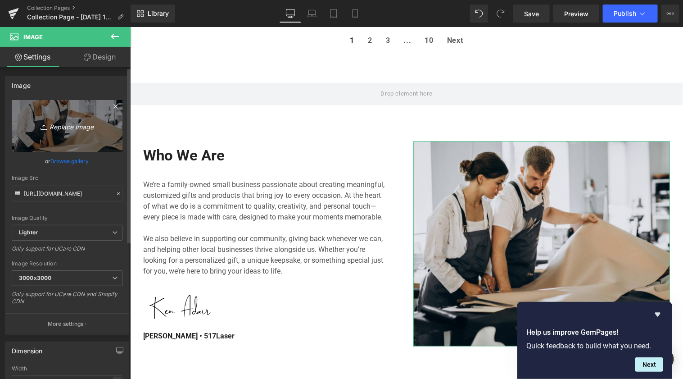
click at [53, 126] on icon "Replace Image" at bounding box center [67, 125] width 72 height 11
type input "C:\fakepath\Untitled design (10).png"
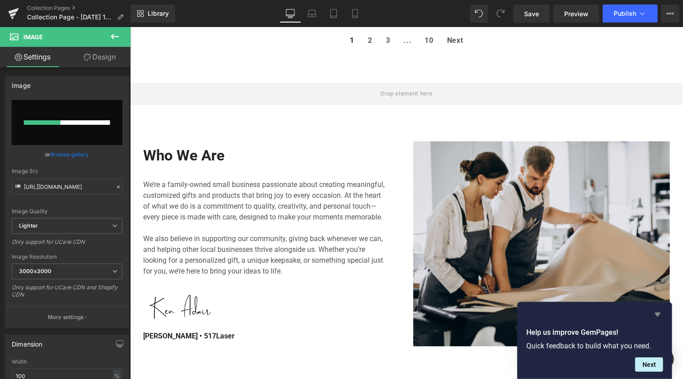
click at [658, 316] on icon "Hide survey" at bounding box center [657, 315] width 5 height 4
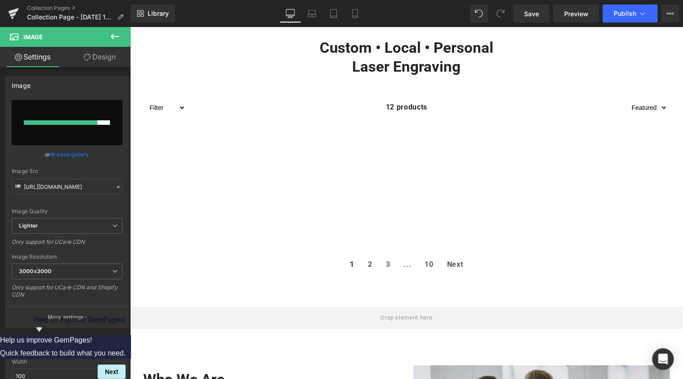
scroll to position [345, 0]
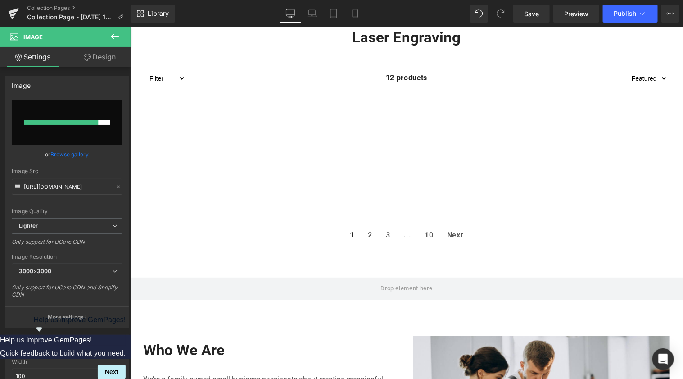
click at [654, 77] on select "Sorting Best selling Featured Alphabetically, A-Z Alphabetically, Z-A Price, lo…" at bounding box center [647, 78] width 40 height 11
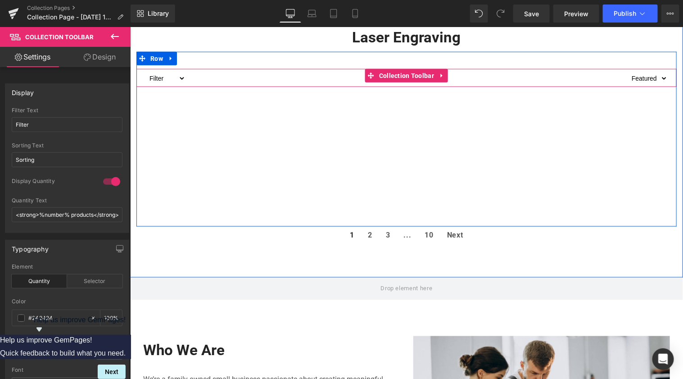
select select "title-ascending"
click at [627, 73] on select "Sorting Best selling Featured Alphabetically, A-Z Alphabetically, Z-A Price, lo…" at bounding box center [647, 78] width 40 height 11
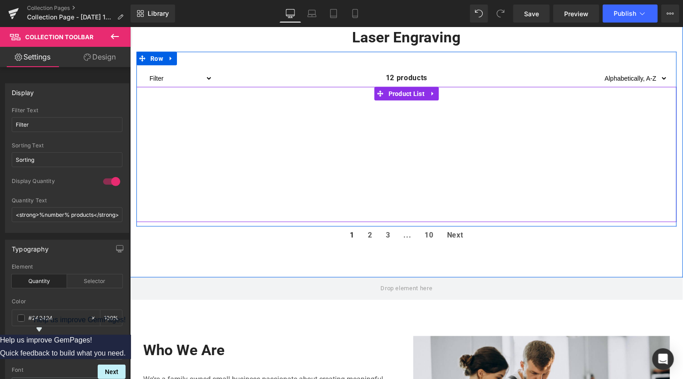
click at [530, 137] on div "Products not found. Product List" at bounding box center [406, 153] width 540 height 135
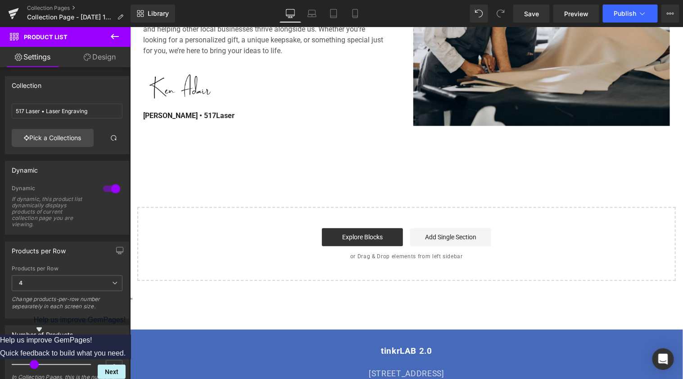
scroll to position [728, 0]
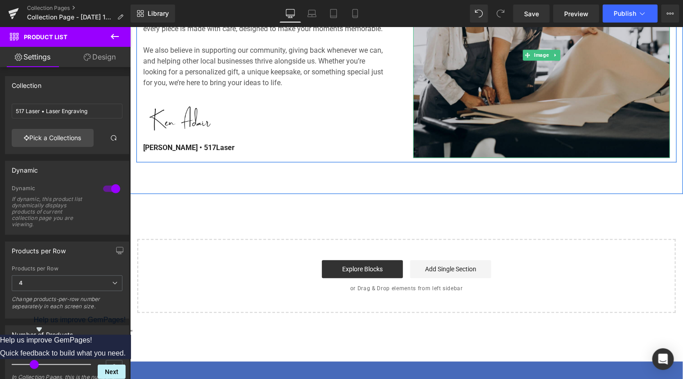
click at [469, 94] on img at bounding box center [541, 54] width 257 height 205
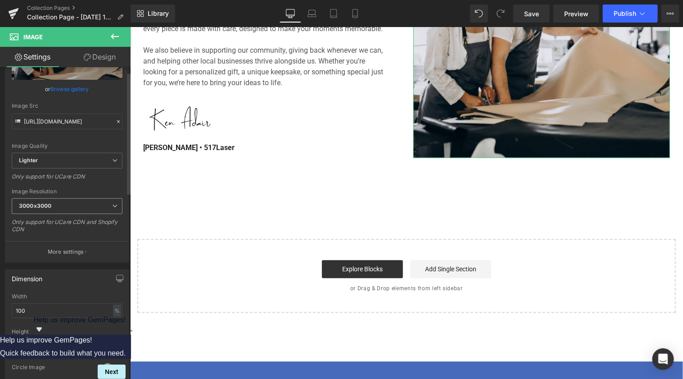
scroll to position [0, 0]
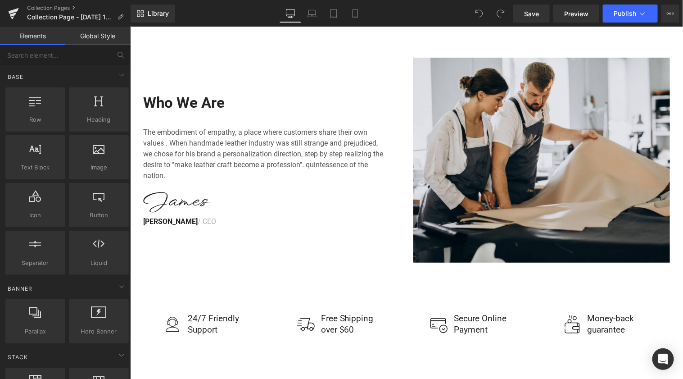
scroll to position [1602, 0]
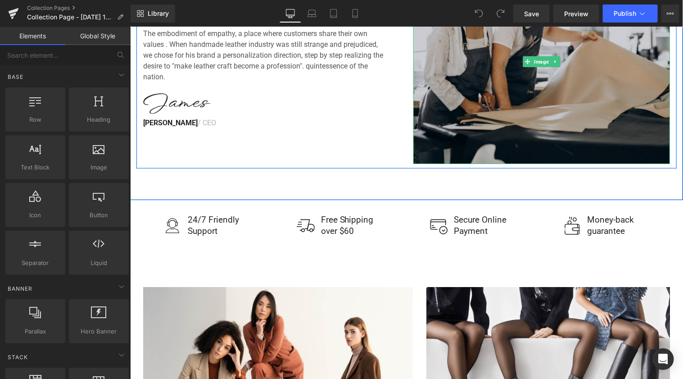
click at [550, 102] on img at bounding box center [541, 61] width 257 height 205
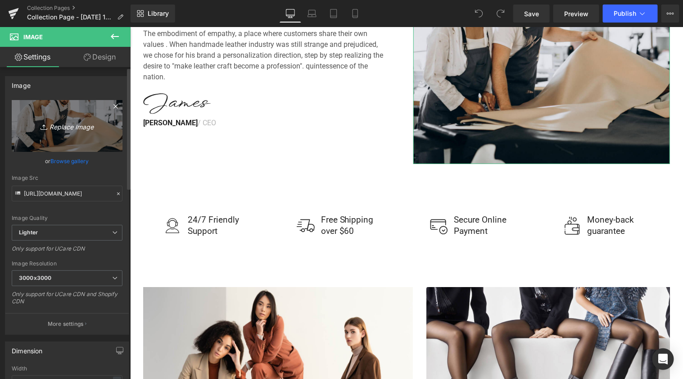
click at [64, 132] on link "Replace Image" at bounding box center [67, 126] width 111 height 52
type input "C:\fakepath\Untitled design (10).png"
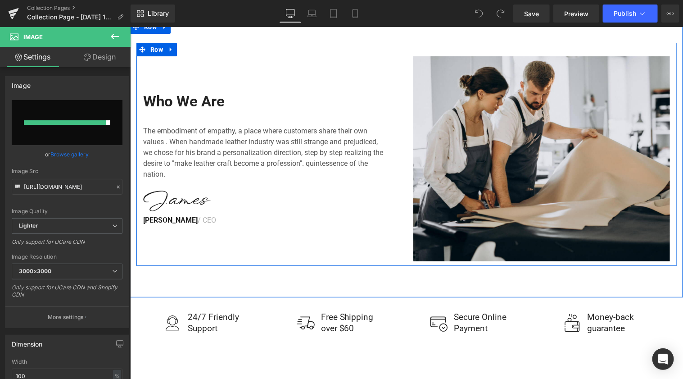
scroll to position [1503, 0]
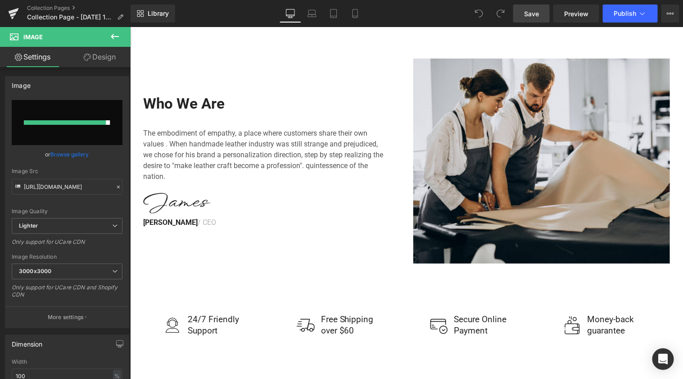
click at [529, 16] on span "Save" at bounding box center [531, 13] width 15 height 9
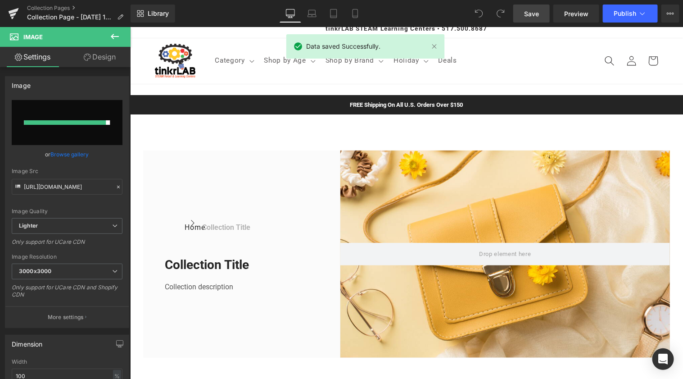
scroll to position [5, 0]
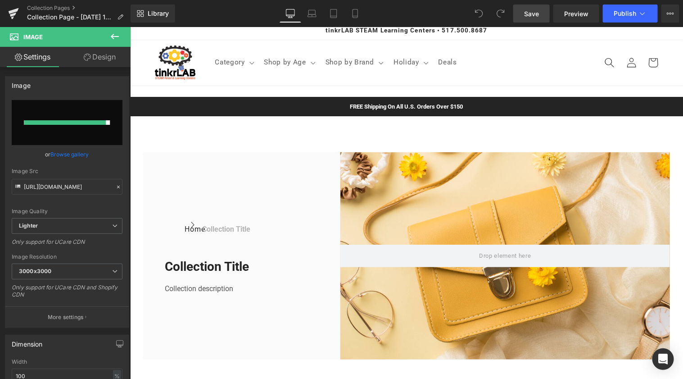
click at [229, 234] on div "Collection title Collection Title" at bounding box center [219, 229] width 61 height 22
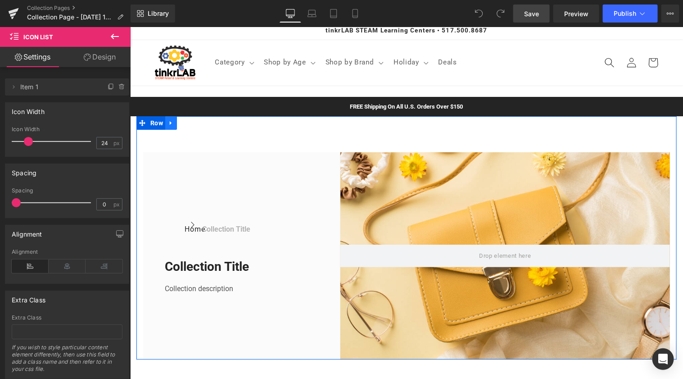
click at [171, 124] on icon at bounding box center [170, 123] width 2 height 4
click at [197, 119] on icon at bounding box center [194, 122] width 6 height 7
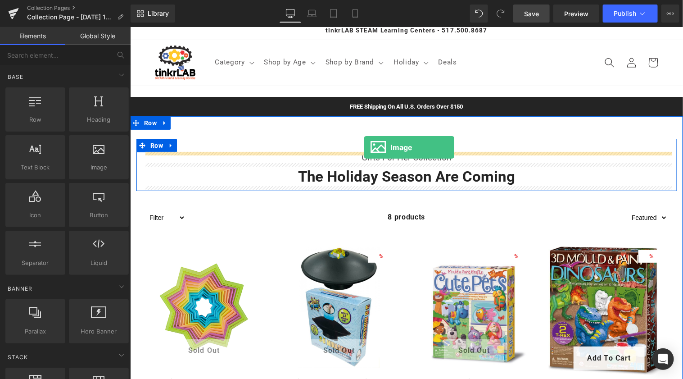
drag, startPoint x: 226, startPoint y: 195, endPoint x: 363, endPoint y: 147, distance: 145.9
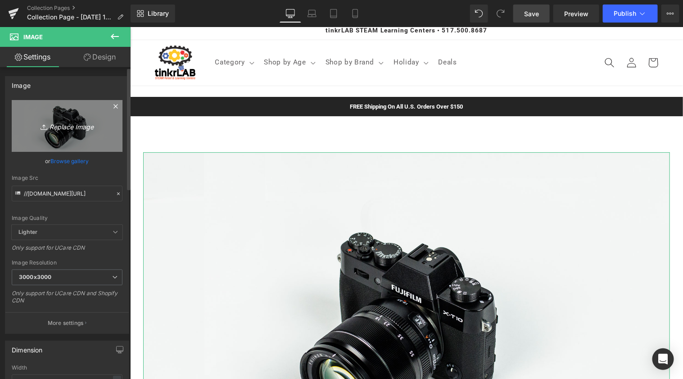
click at [58, 128] on icon "Replace Image" at bounding box center [67, 125] width 72 height 11
type input "C:\fakepath\517 Laser Logo (1).png"
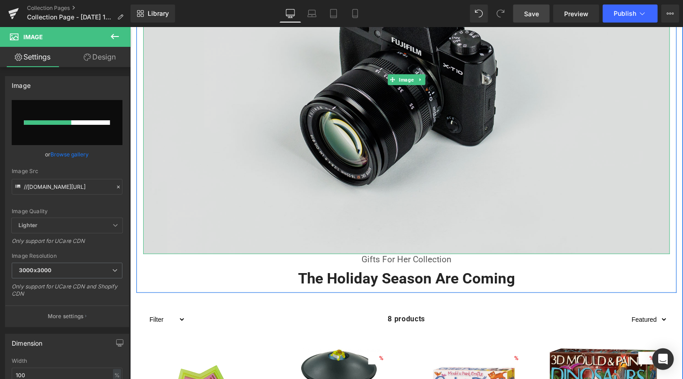
scroll to position [336, 0]
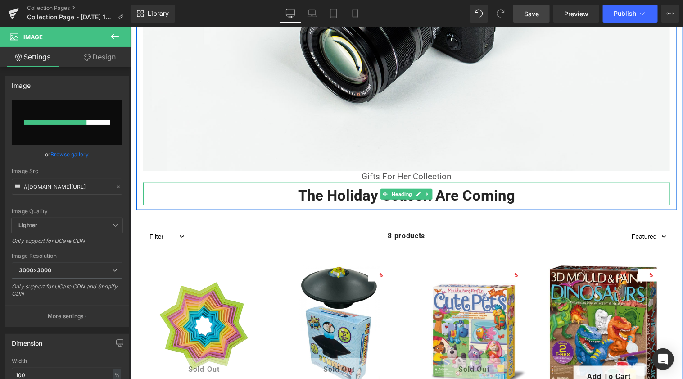
click at [364, 199] on h2 "The Holiday Season Are Coming" at bounding box center [406, 195] width 527 height 19
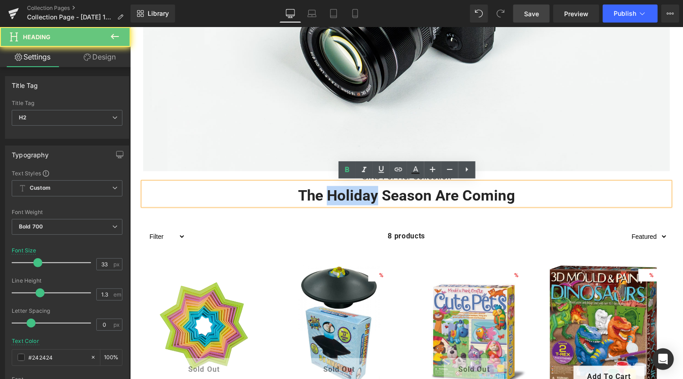
click at [364, 199] on h2 "The Holiday Season Are Coming" at bounding box center [406, 195] width 527 height 19
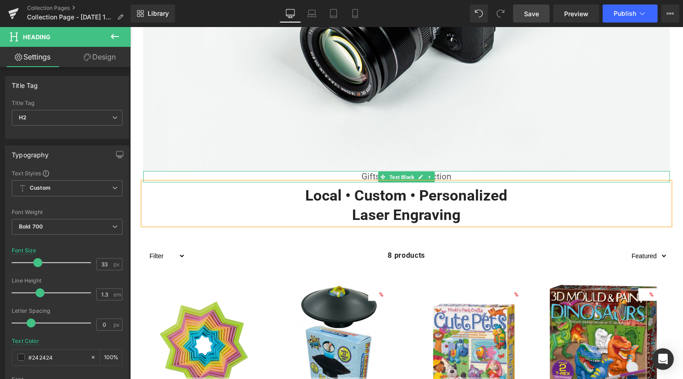
click at [377, 175] on p "Gifts For Her Collection" at bounding box center [406, 176] width 527 height 11
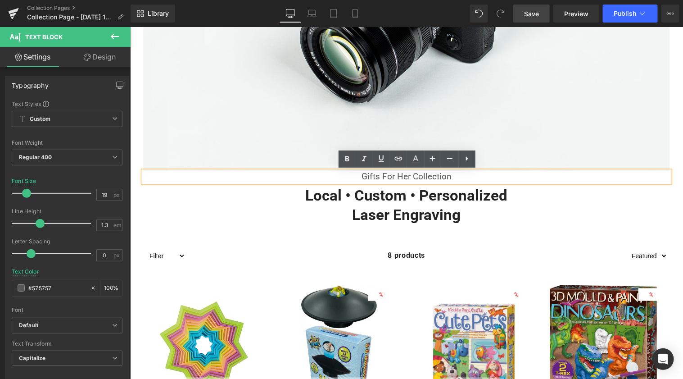
click at [416, 177] on p "Gifts For Her Collection" at bounding box center [406, 176] width 527 height 11
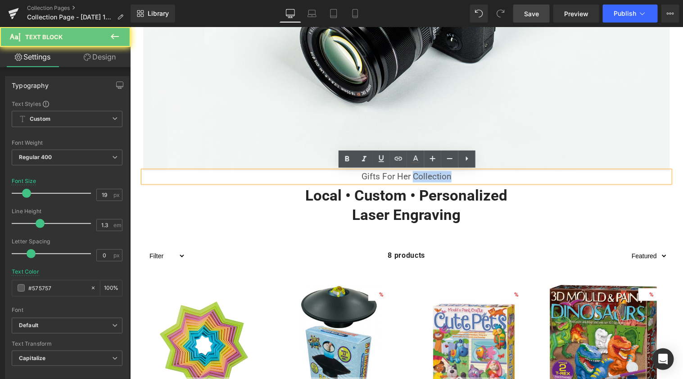
click at [416, 177] on p "Gifts For Her Collection" at bounding box center [406, 176] width 527 height 11
click at [417, 177] on p "Gifts For Her Collection" at bounding box center [406, 176] width 527 height 11
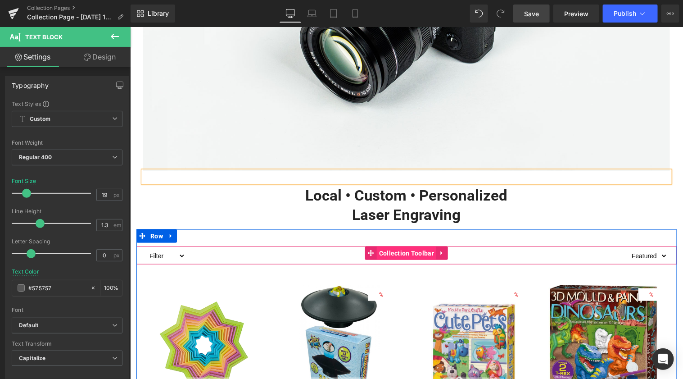
click at [392, 254] on span "Collection Toolbar" at bounding box center [406, 253] width 59 height 14
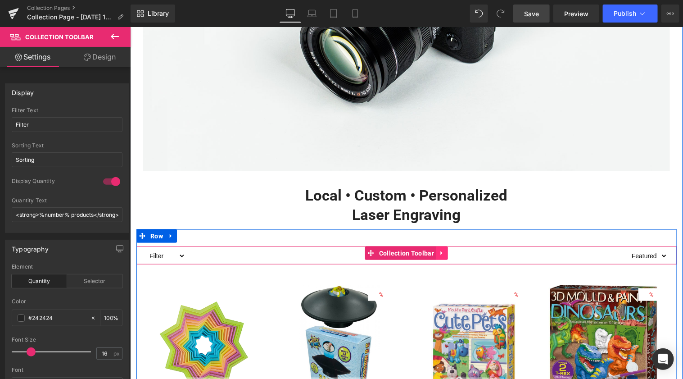
click at [444, 254] on icon at bounding box center [442, 252] width 6 height 7
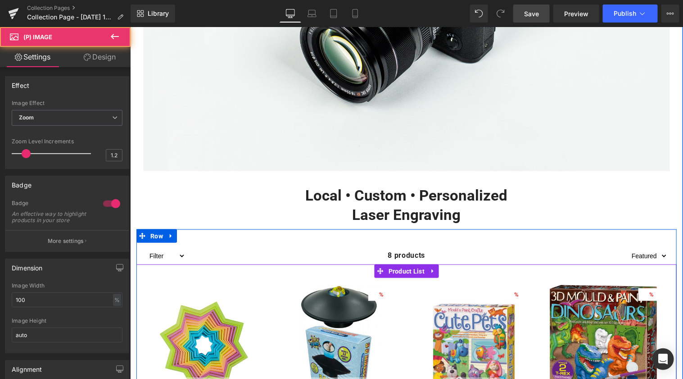
click at [220, 277] on div "1099 % (P) Image Sold Out (P) Cart Button Row 3-D Magic Star (P) Title $10.99 $0" at bounding box center [203, 366] width 135 height 179
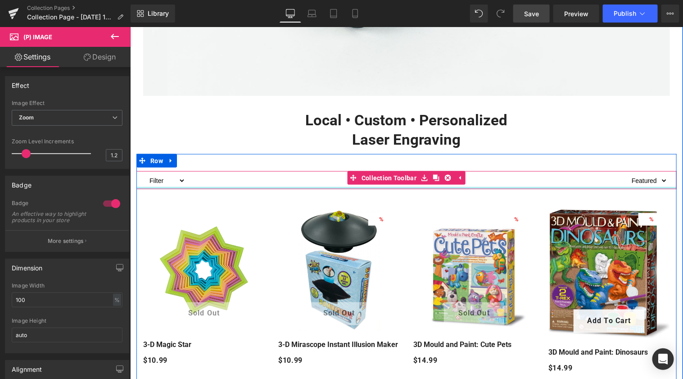
scroll to position [485, 0]
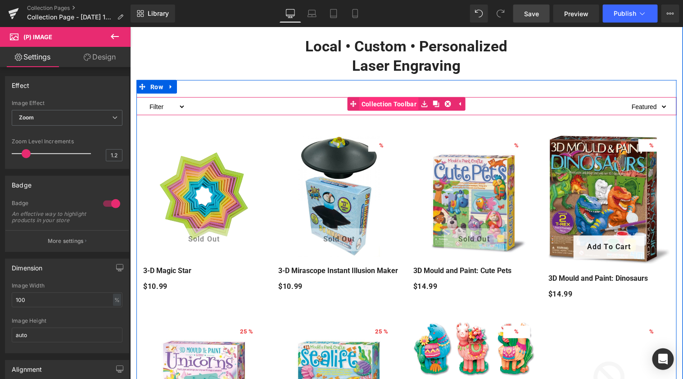
click at [403, 102] on span "Collection Toolbar" at bounding box center [388, 104] width 59 height 14
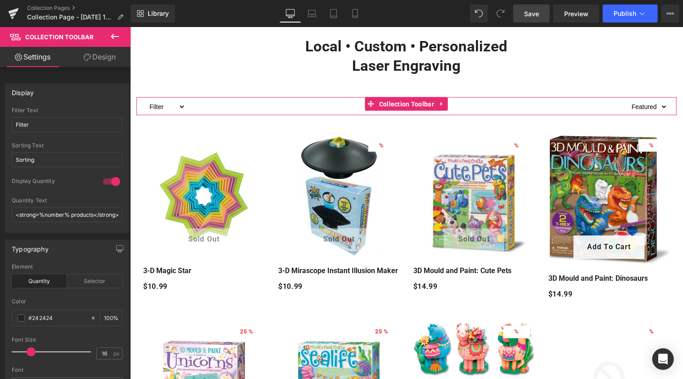
click at [106, 60] on link "Design" at bounding box center [99, 57] width 65 height 20
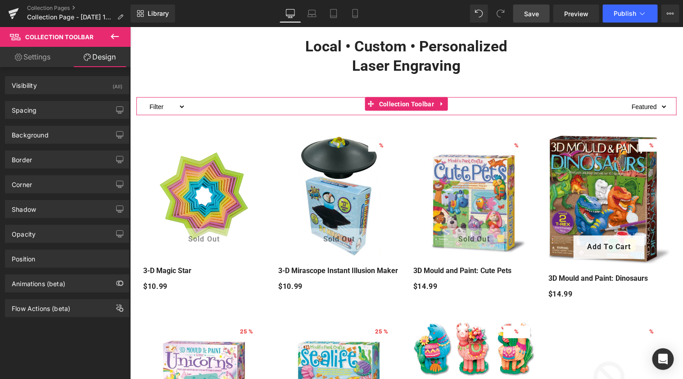
click at [46, 58] on link "Settings" at bounding box center [32, 57] width 65 height 20
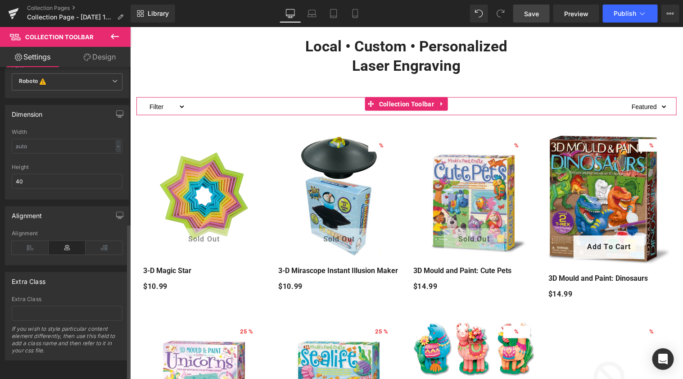
scroll to position [0, 0]
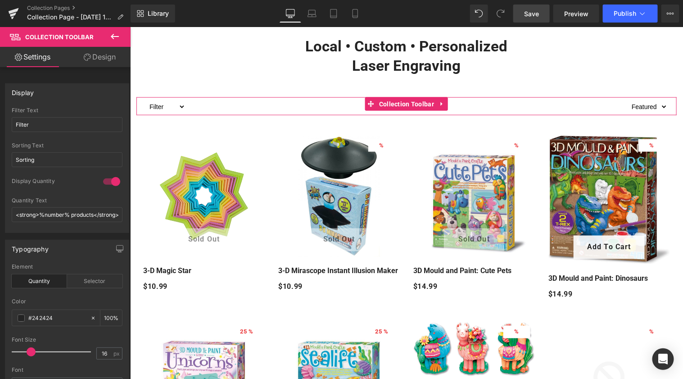
click at [109, 57] on link "Design" at bounding box center [99, 57] width 65 height 20
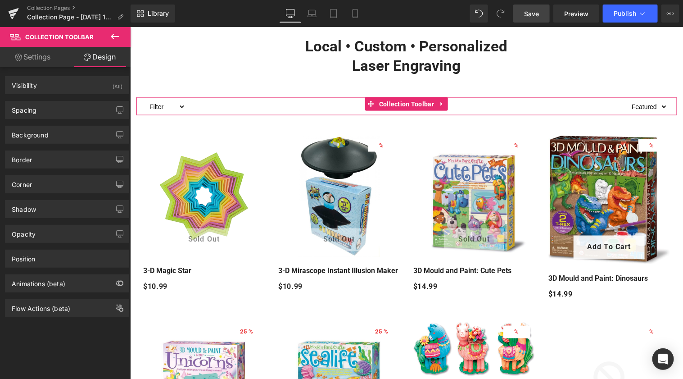
click at [30, 60] on link "Settings" at bounding box center [32, 57] width 65 height 20
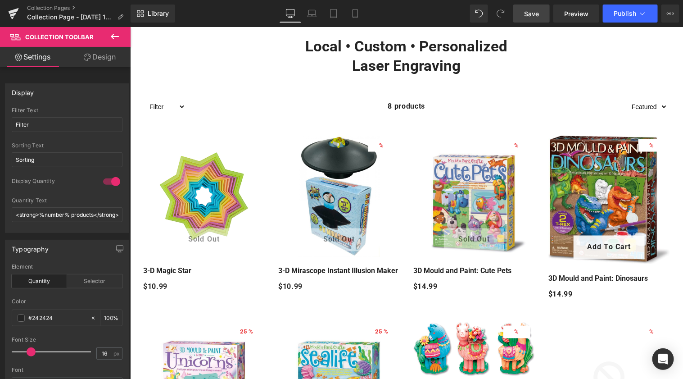
click at [117, 32] on icon at bounding box center [114, 36] width 11 height 11
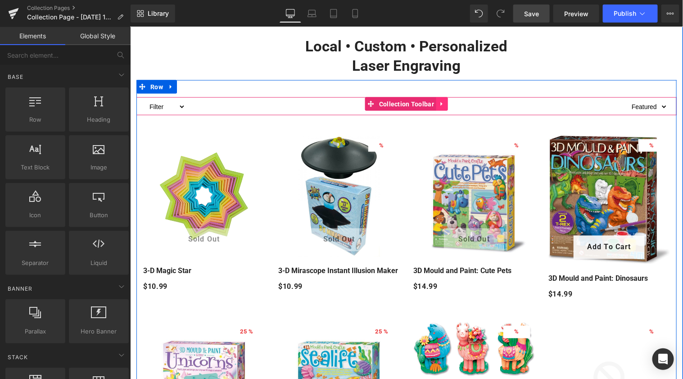
click at [442, 105] on icon at bounding box center [442, 103] width 6 height 7
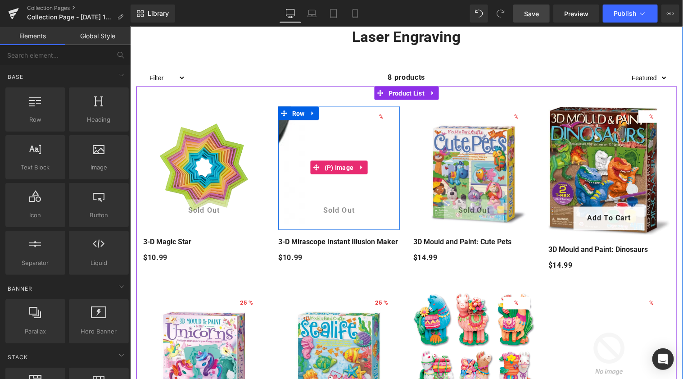
scroll to position [513, 0]
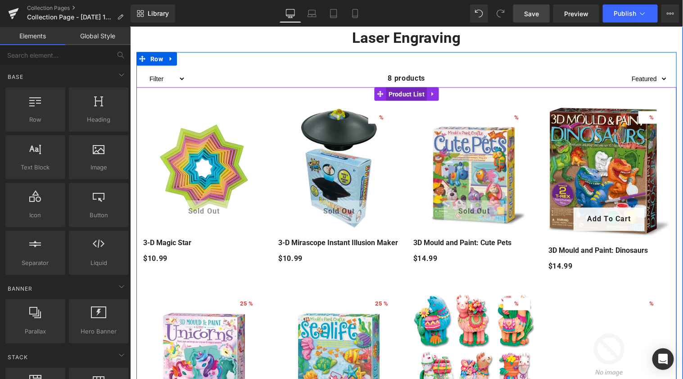
click at [412, 92] on span "Product List" at bounding box center [406, 94] width 41 height 14
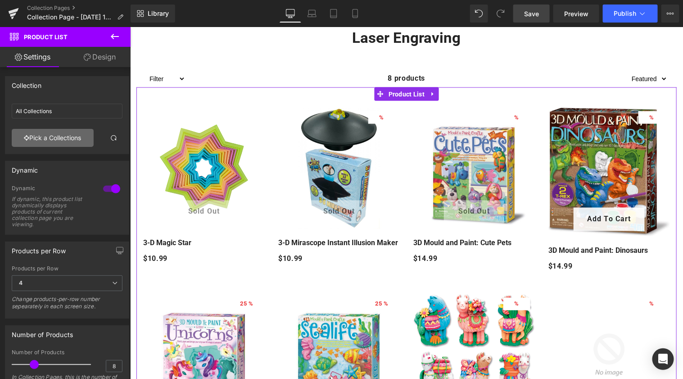
click at [76, 144] on link "Pick a Collections" at bounding box center [53, 138] width 82 height 18
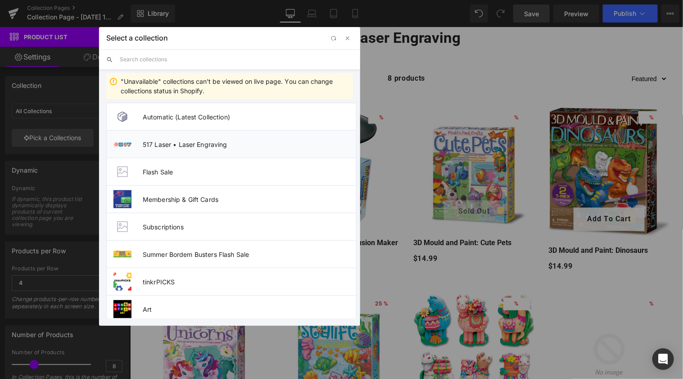
click at [165, 141] on span "517 Laser • Laser Engraving" at bounding box center [249, 145] width 213 height 8
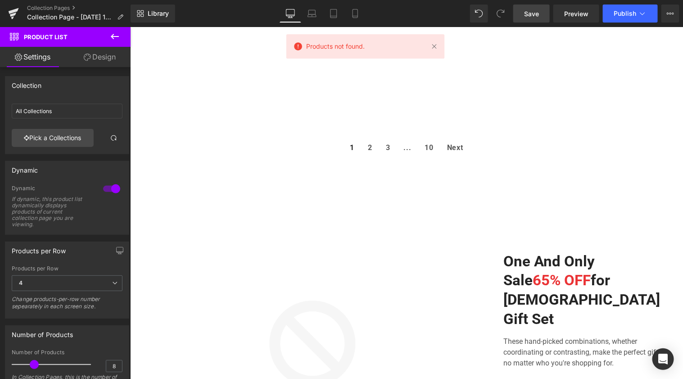
scroll to position [602, 0]
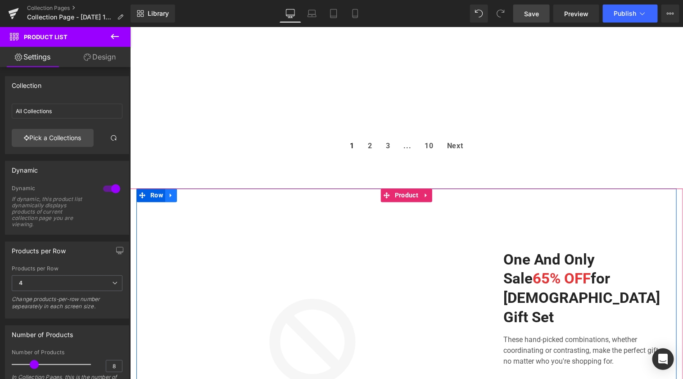
click at [170, 197] on icon at bounding box center [171, 194] width 6 height 7
click at [197, 194] on icon at bounding box center [194, 195] width 6 height 6
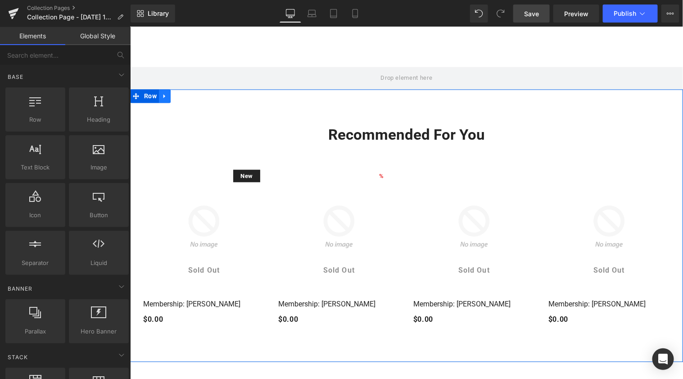
scroll to position [726, 0]
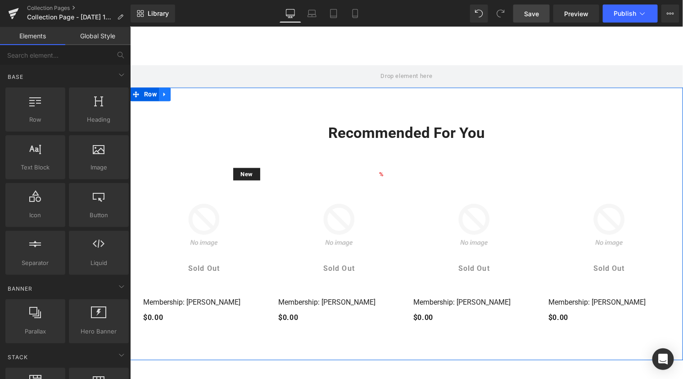
click at [164, 96] on icon at bounding box center [164, 93] width 6 height 7
click at [189, 94] on icon at bounding box center [188, 94] width 6 height 6
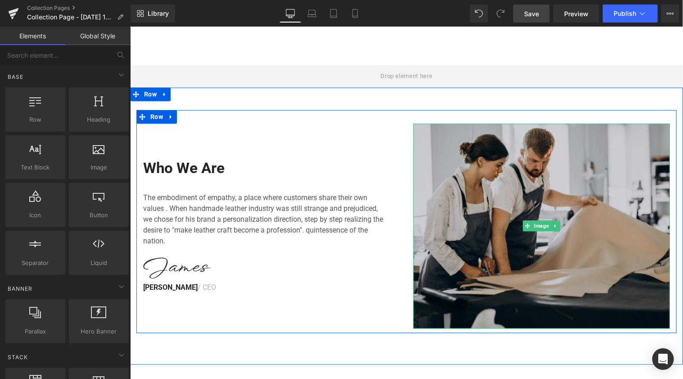
click at [469, 186] on img at bounding box center [541, 225] width 257 height 205
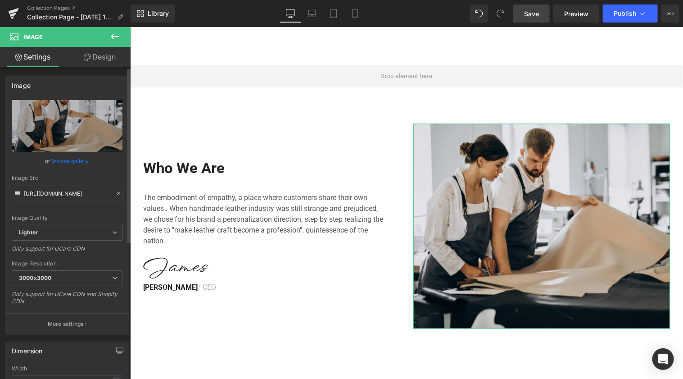
click at [73, 160] on link "Browse gallery" at bounding box center [70, 161] width 38 height 16
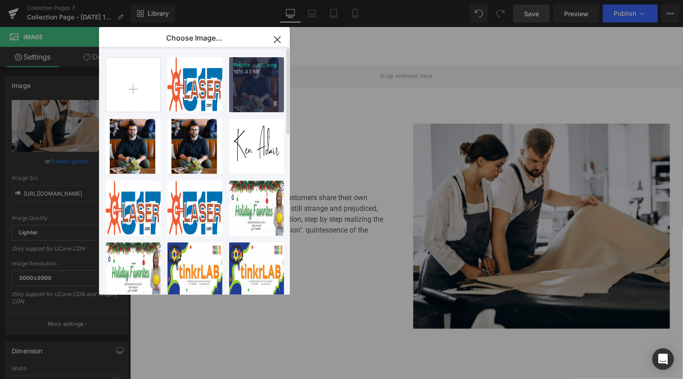
click at [277, 81] on div "Untitle..._10_.png 1015.43 KB" at bounding box center [256, 84] width 55 height 55
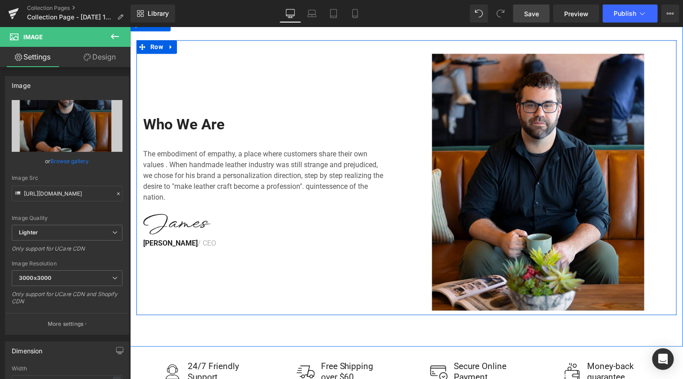
scroll to position [796, 0]
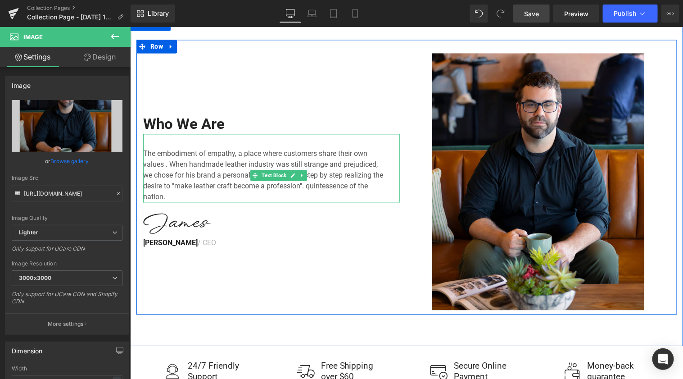
click at [277, 187] on p "The embodiment of empathy, a place where customers share their own values ​. Wh…" at bounding box center [264, 175] width 242 height 54
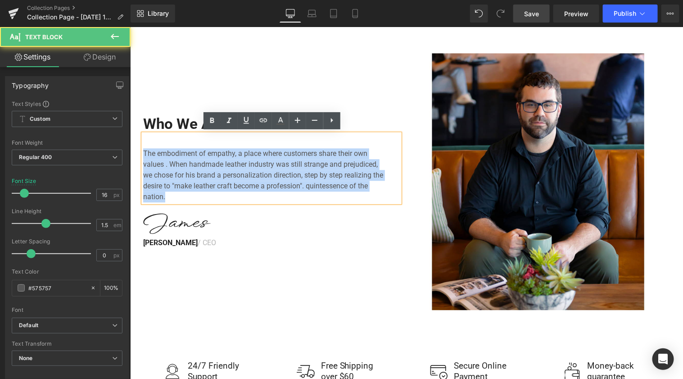
drag, startPoint x: 171, startPoint y: 199, endPoint x: 139, endPoint y: 147, distance: 60.5
click at [139, 147] on div "Who We Are Heading The embodiment of empathy, a place where customers share the…" at bounding box center [271, 181] width 270 height 257
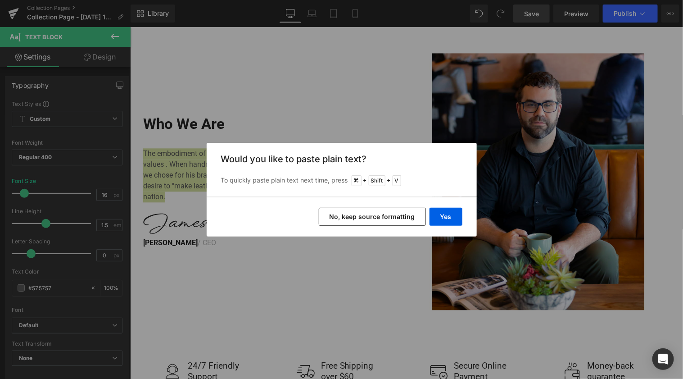
click at [394, 218] on button "No, keep source formatting" at bounding box center [372, 217] width 107 height 18
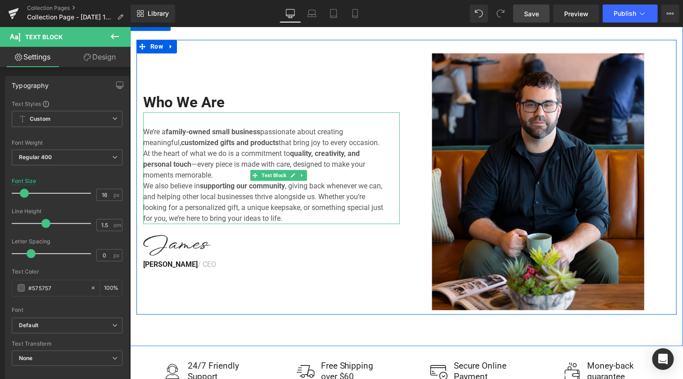
click at [348, 175] on p "We’re a family-owned small business passionate about creating meaningful, custo…" at bounding box center [264, 153] width 242 height 54
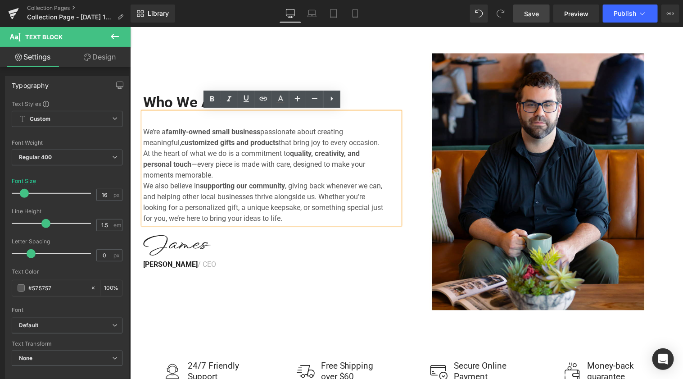
scroll to position [790, 0]
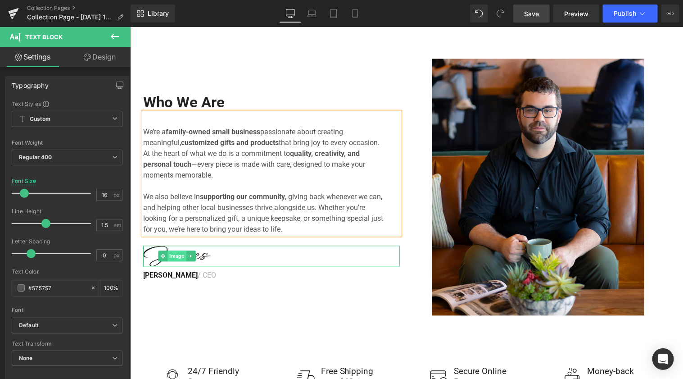
click at [178, 256] on span "Image" at bounding box center [176, 255] width 18 height 11
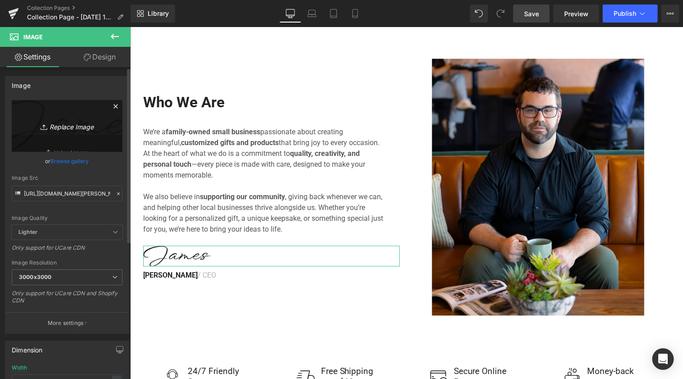
click at [73, 127] on icon "Replace Image" at bounding box center [67, 125] width 72 height 11
type input "C:\fakepath\[PERSON_NAME].png"
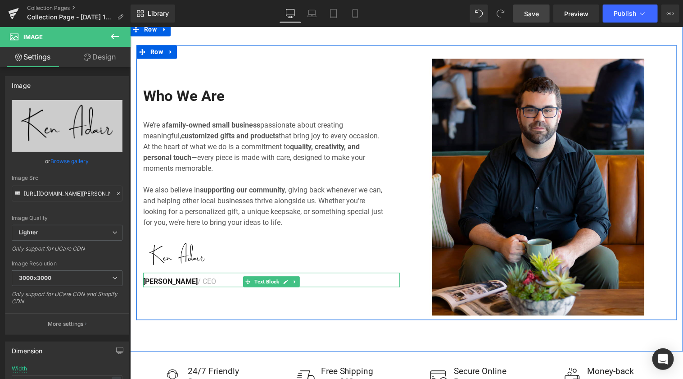
click at [160, 282] on span "[PERSON_NAME]" at bounding box center [170, 281] width 54 height 9
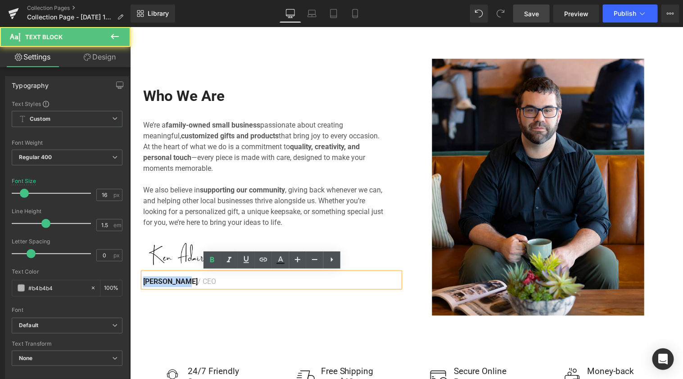
drag, startPoint x: 186, startPoint y: 282, endPoint x: 125, endPoint y: 277, distance: 61.0
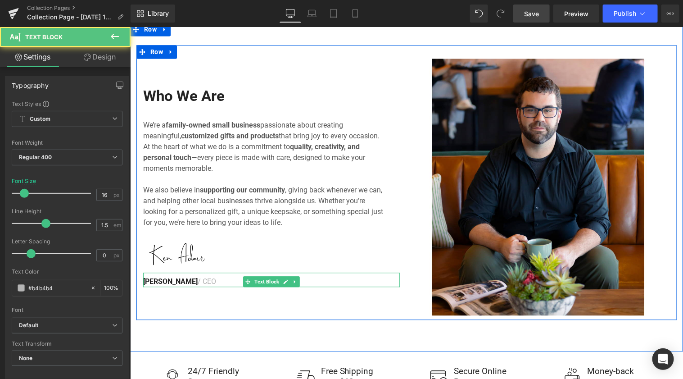
click at [200, 283] on p "[PERSON_NAME] / CEO" at bounding box center [271, 281] width 257 height 11
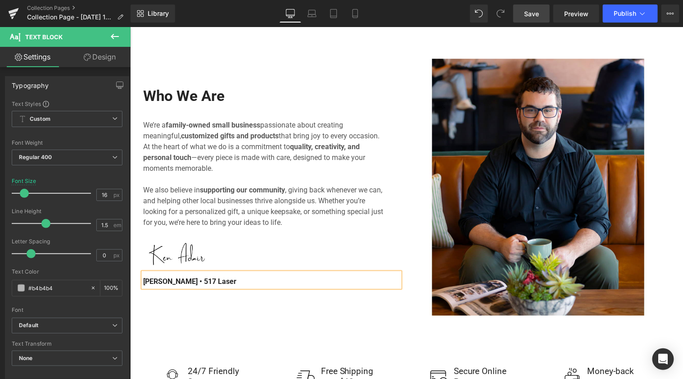
click at [218, 300] on div "Who We Are Heading We’re a family-owned small business passionate about creatin…" at bounding box center [271, 186] width 270 height 257
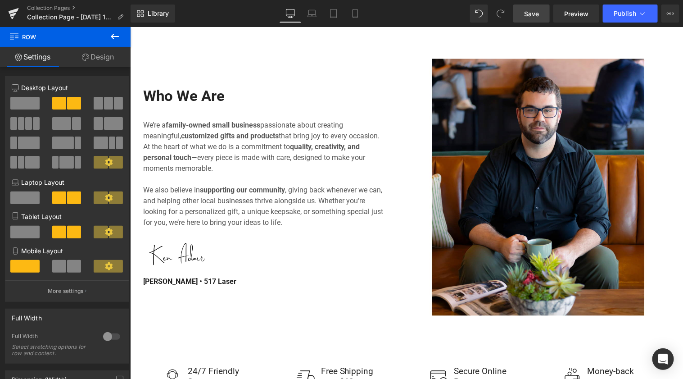
click at [533, 14] on span "Save" at bounding box center [531, 13] width 15 height 9
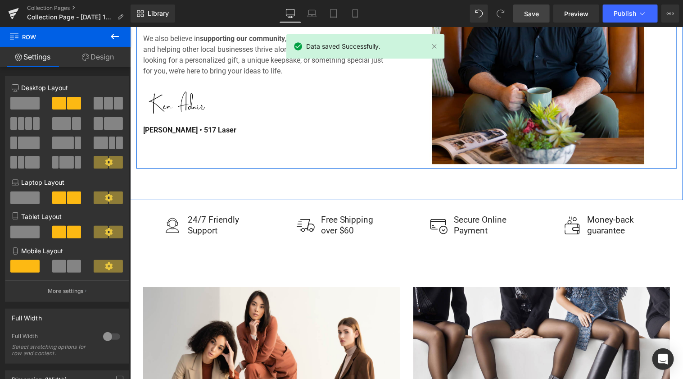
scroll to position [944, 0]
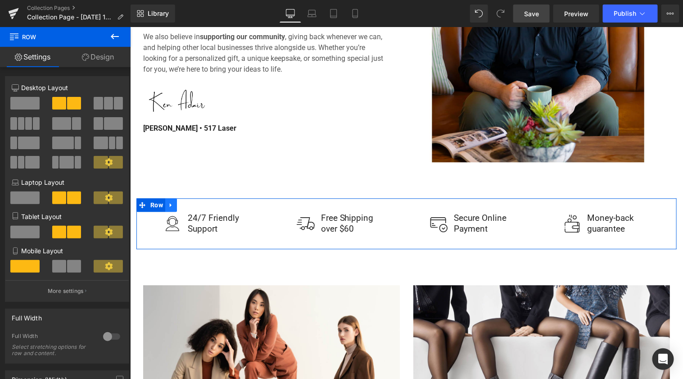
click at [173, 204] on icon at bounding box center [171, 204] width 6 height 7
click at [197, 203] on icon at bounding box center [194, 204] width 6 height 6
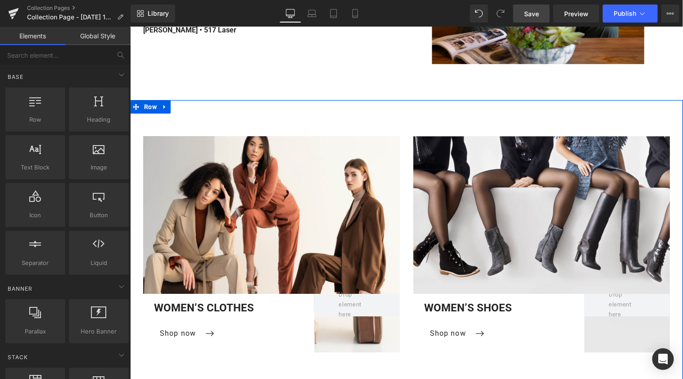
scroll to position [1040, 0]
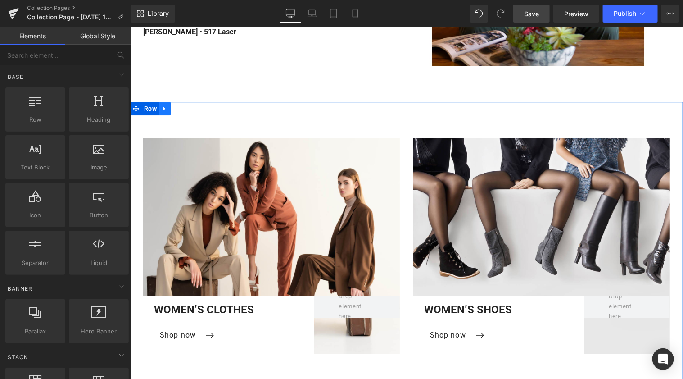
click at [166, 112] on link at bounding box center [165, 108] width 12 height 14
click at [191, 110] on icon at bounding box center [188, 107] width 6 height 7
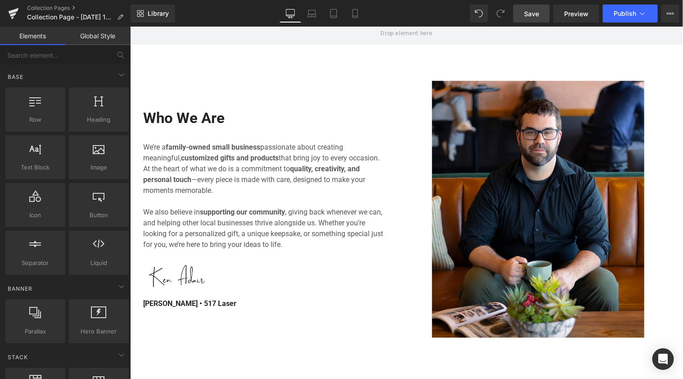
scroll to position [747, 0]
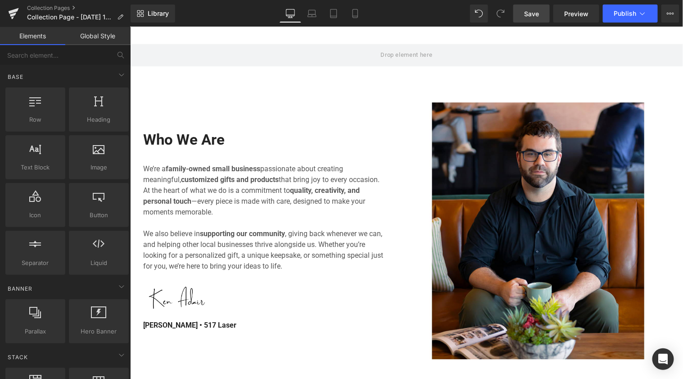
click at [535, 17] on span "Save" at bounding box center [531, 13] width 15 height 9
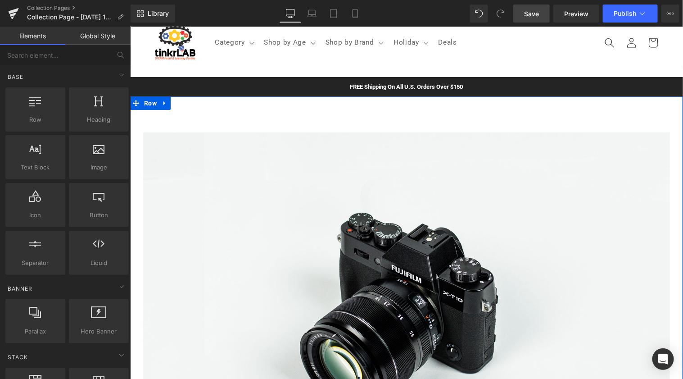
scroll to position [25, 0]
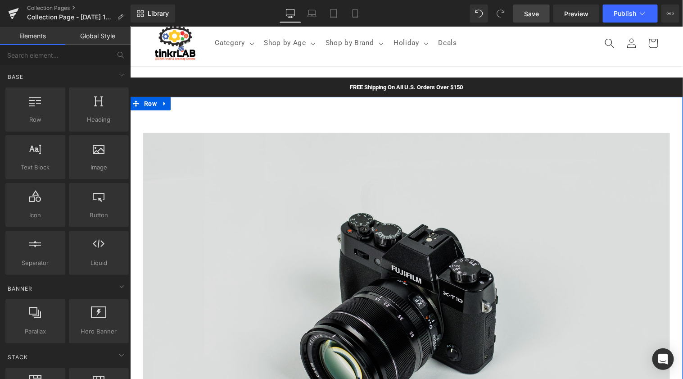
click at [295, 288] on img at bounding box center [406, 306] width 527 height 349
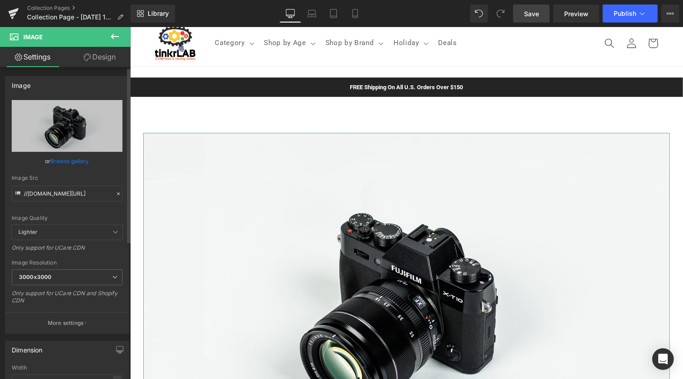
click at [62, 158] on link "Browse gallery" at bounding box center [70, 161] width 38 height 16
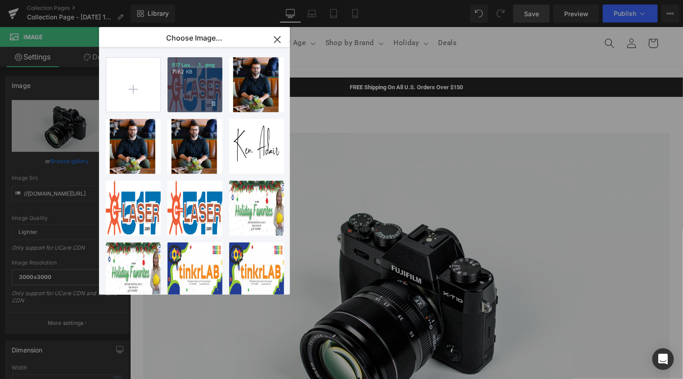
click at [211, 94] on div "517 Las... _1_.png 71.62 KB" at bounding box center [195, 84] width 55 height 55
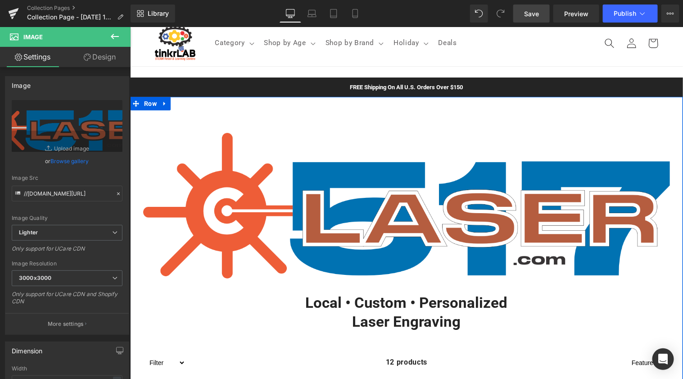
click at [291, 104] on div "Image Text Block Local • Custom • Personalized Laser Engraving Heading Row Filt…" at bounding box center [406, 328] width 553 height 465
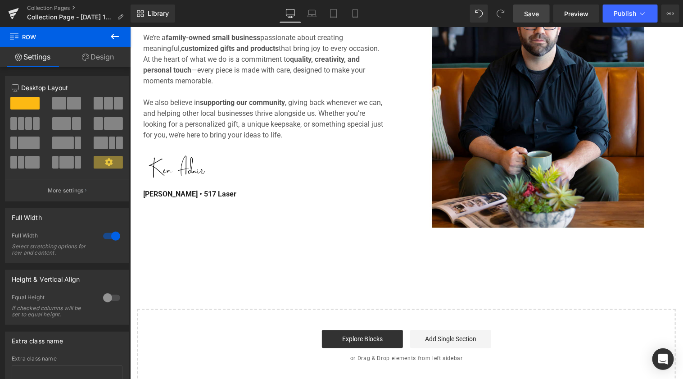
scroll to position [731, 0]
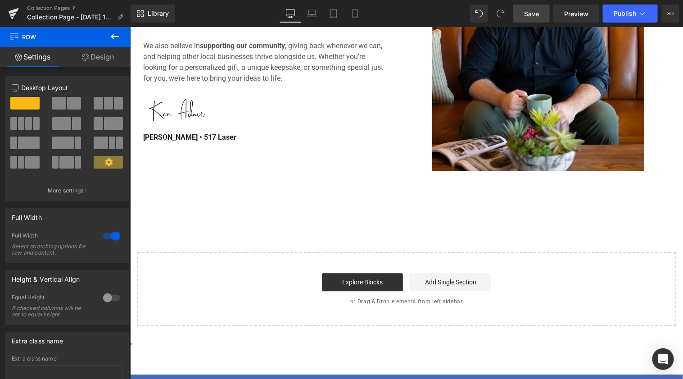
click at [528, 19] on link "Save" at bounding box center [531, 14] width 36 height 18
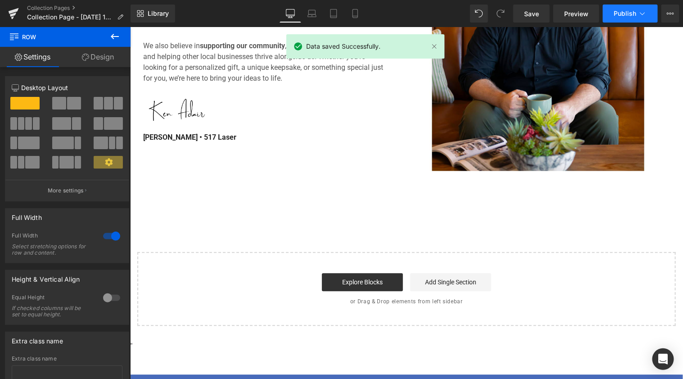
click at [618, 10] on span "Publish" at bounding box center [625, 13] width 23 height 7
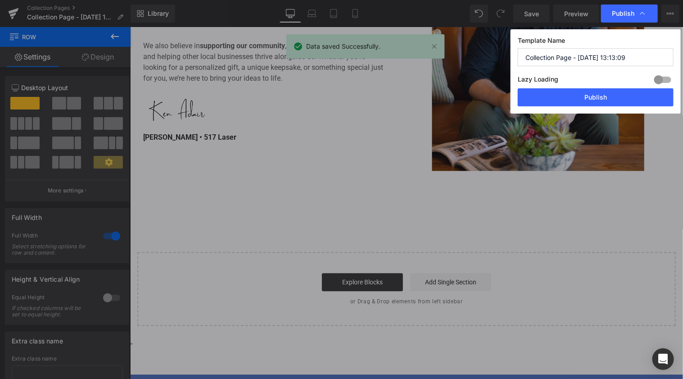
click at [586, 59] on input "Collection Page - [DATE] 13:13:09" at bounding box center [596, 57] width 156 height 18
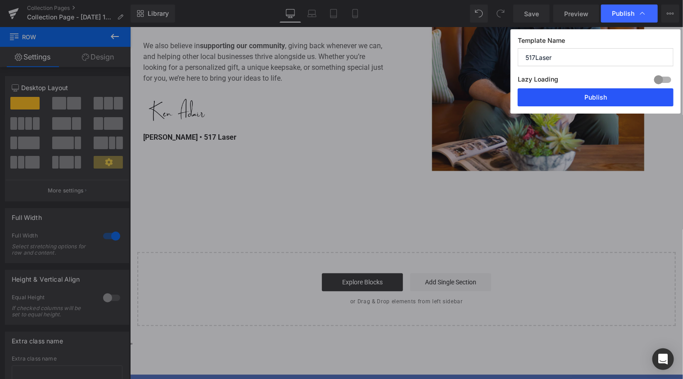
type input "517Laser"
click at [584, 101] on button "Publish" at bounding box center [596, 97] width 156 height 18
